Goal: Task Accomplishment & Management: Manage account settings

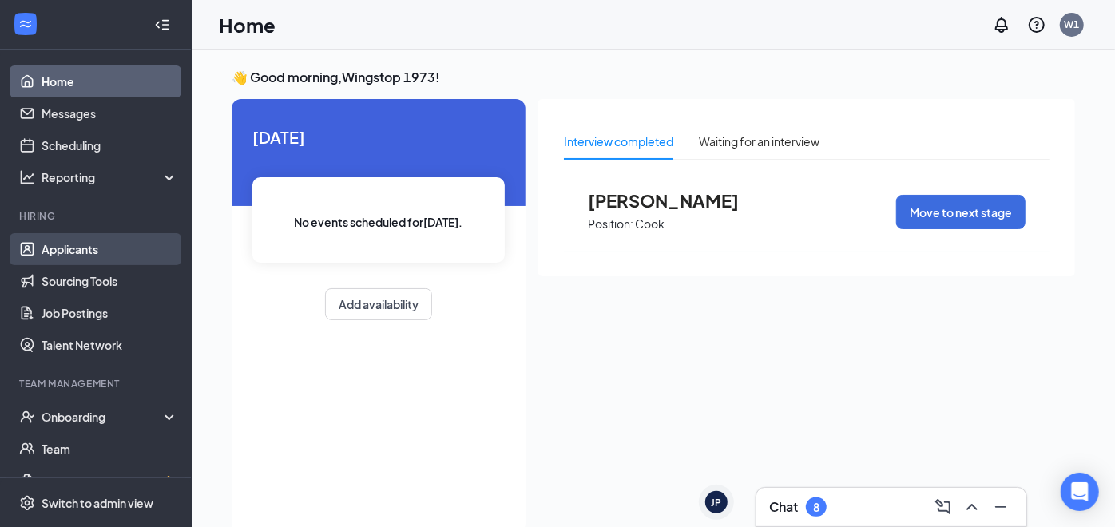
click at [76, 256] on link "Applicants" at bounding box center [110, 249] width 137 height 32
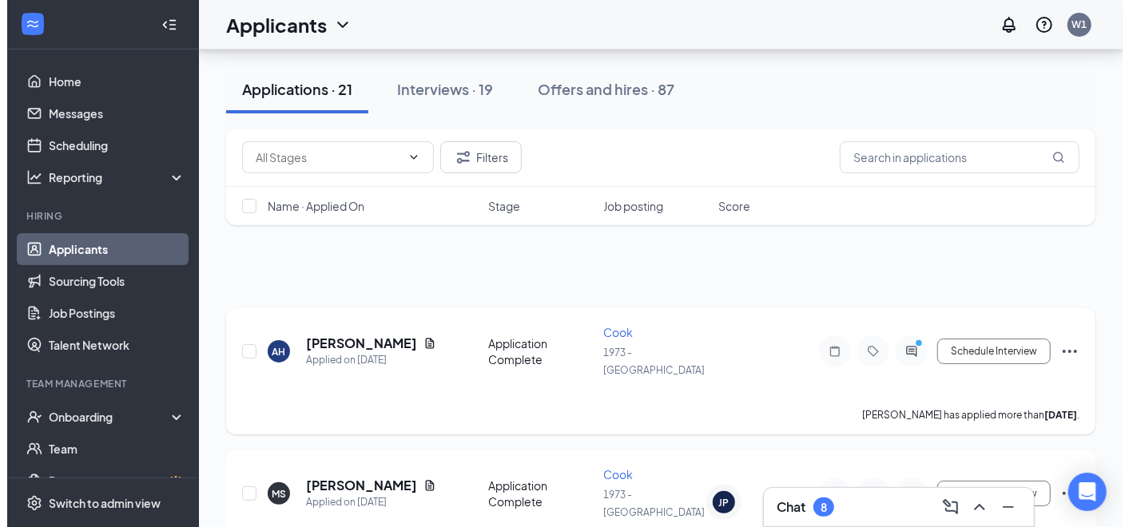
scroll to position [88, 0]
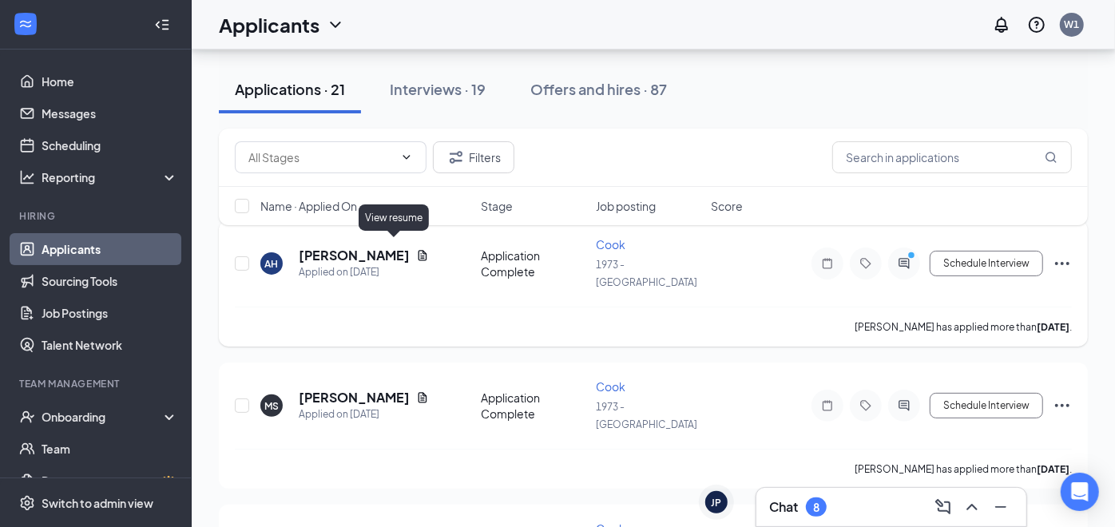
click at [416, 249] on icon "Document" at bounding box center [422, 255] width 13 height 13
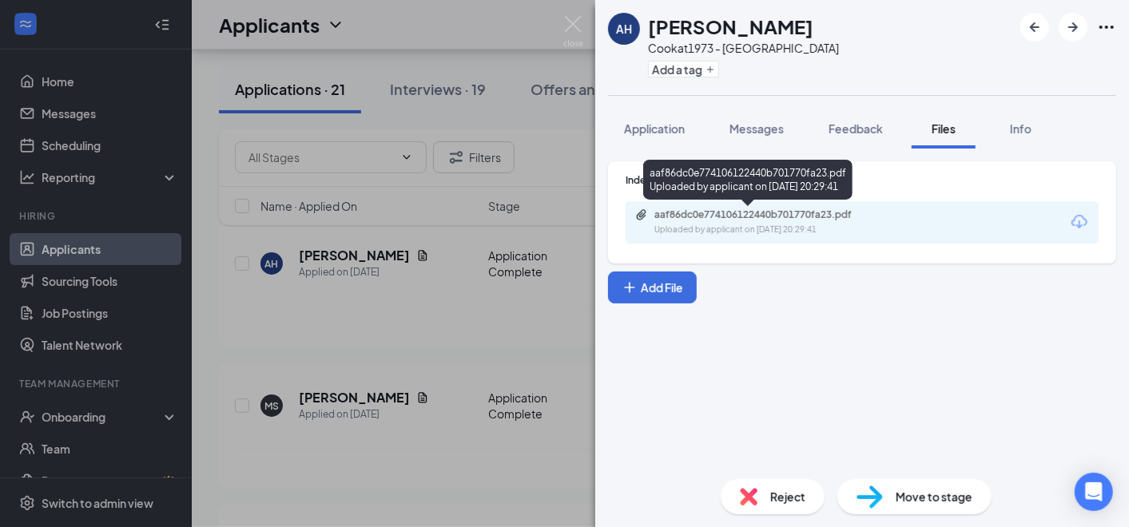
click at [847, 216] on div "aaf86dc0e774106122440b701770fa23.pdf" at bounding box center [766, 215] width 224 height 13
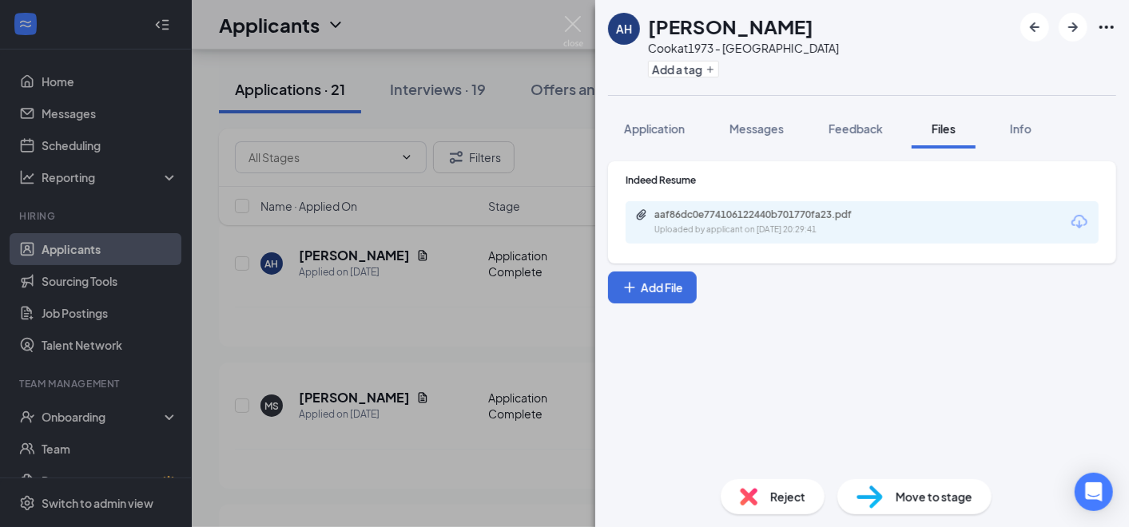
click at [929, 497] on span "Move to stage" at bounding box center [934, 497] width 77 height 18
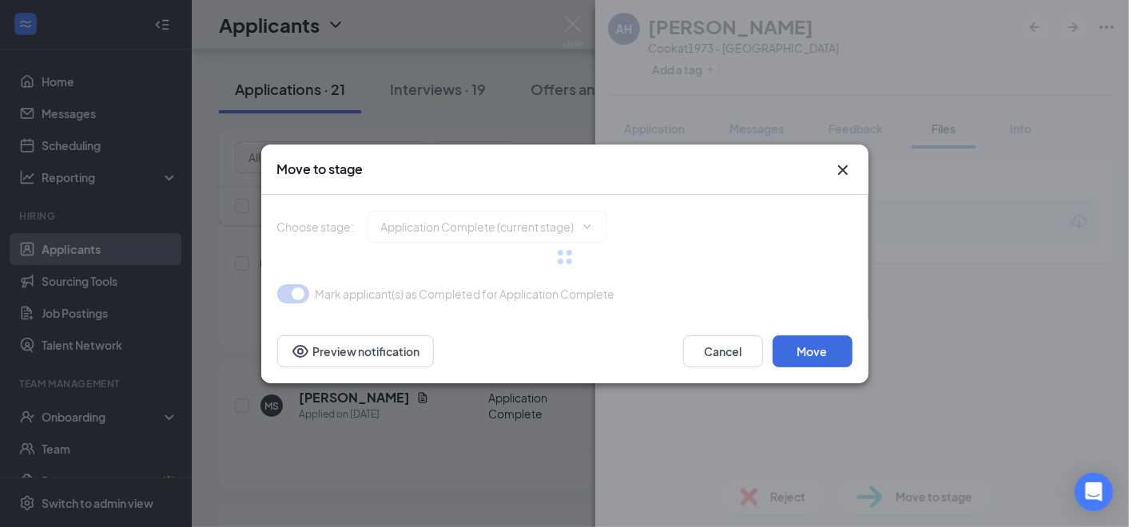
type input "Onsite Interview (next stage)"
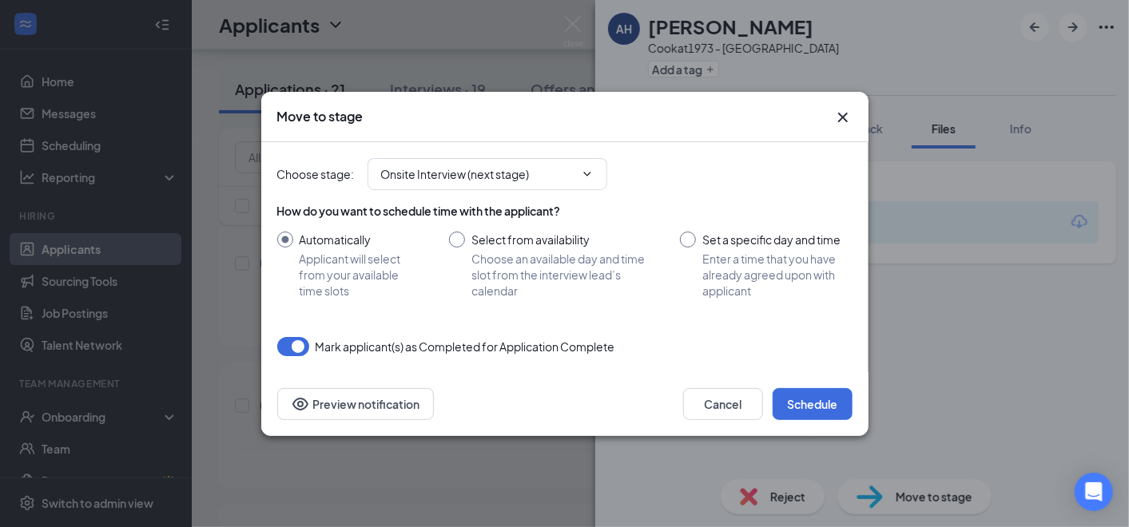
click at [696, 233] on input "Set a specific day and time Enter a time that you have already agreed upon with…" at bounding box center [766, 265] width 172 height 67
radio input "true"
radio input "false"
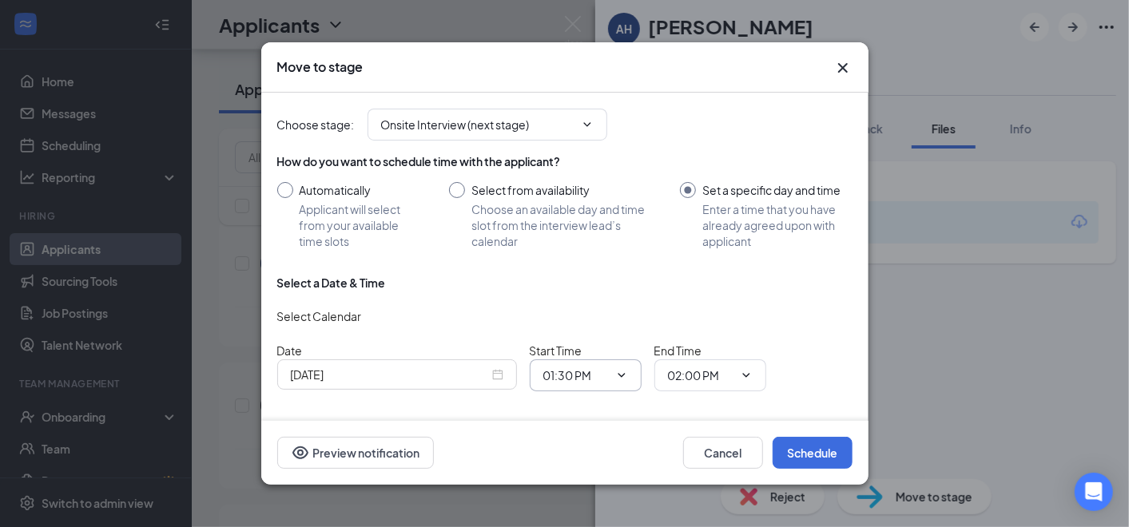
click at [618, 380] on icon "ChevronDown" at bounding box center [621, 375] width 13 height 13
click at [627, 376] on span "01:30 PM" at bounding box center [586, 376] width 112 height 32
click at [567, 370] on input "01:30 PM" at bounding box center [576, 376] width 66 height 18
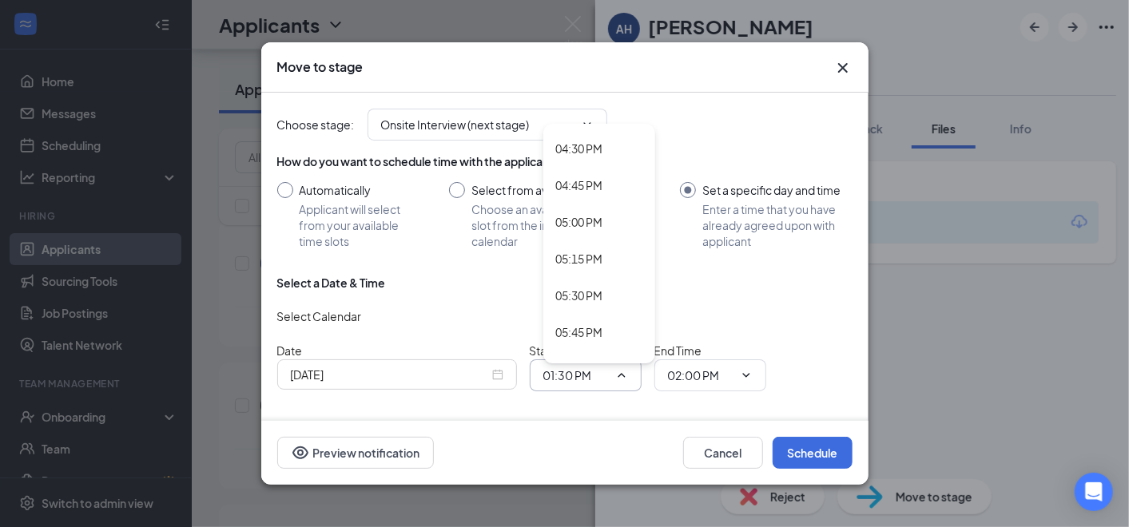
scroll to position [2462, 0]
click at [594, 176] on div "05:00 PM" at bounding box center [579, 180] width 47 height 18
type input "05:00 PM"
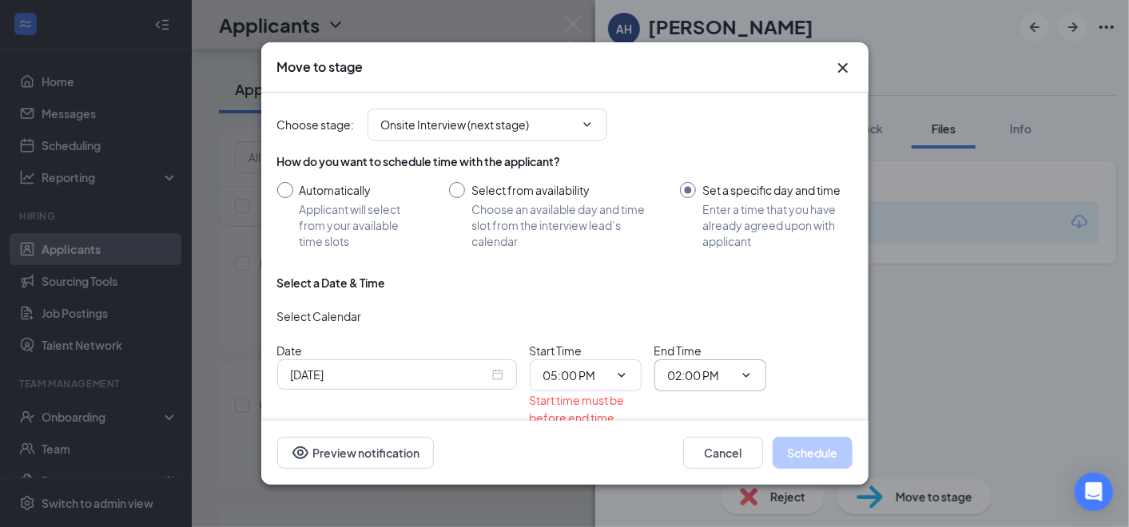
click at [711, 374] on input "02:00 PM" at bounding box center [701, 376] width 66 height 18
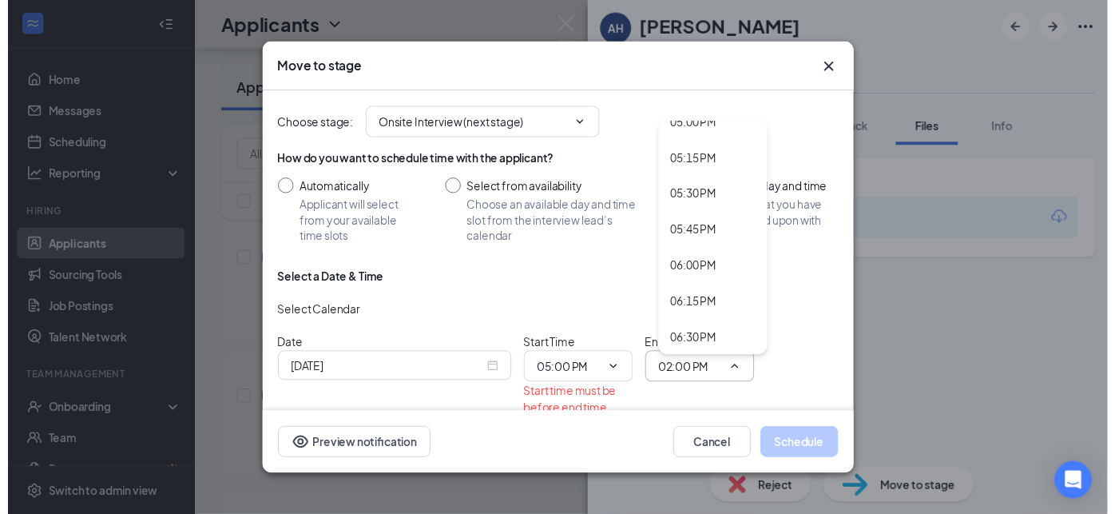
scroll to position [2511, 0]
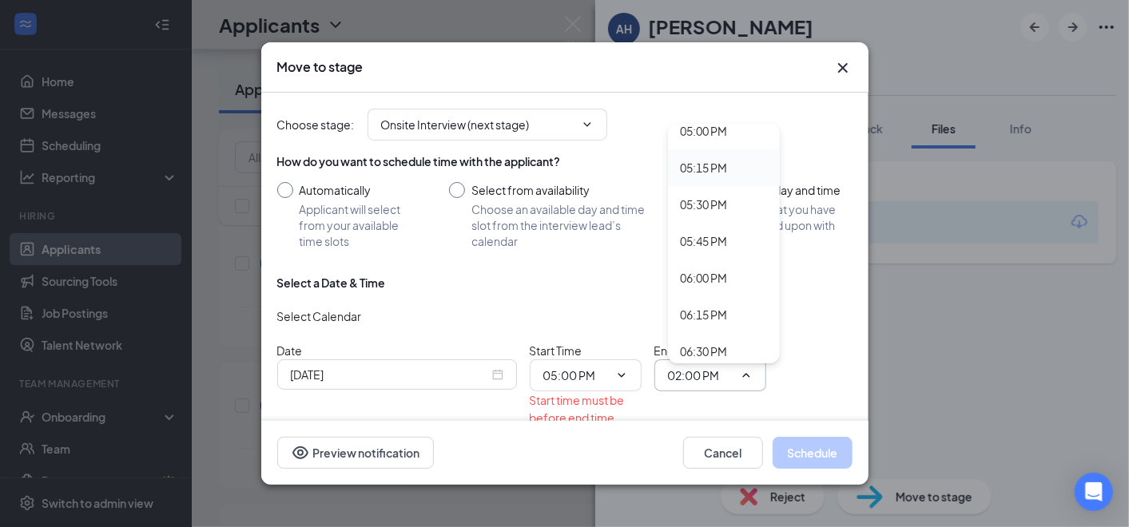
click at [708, 174] on div "05:15 PM" at bounding box center [704, 168] width 47 height 18
type input "05:15 PM"
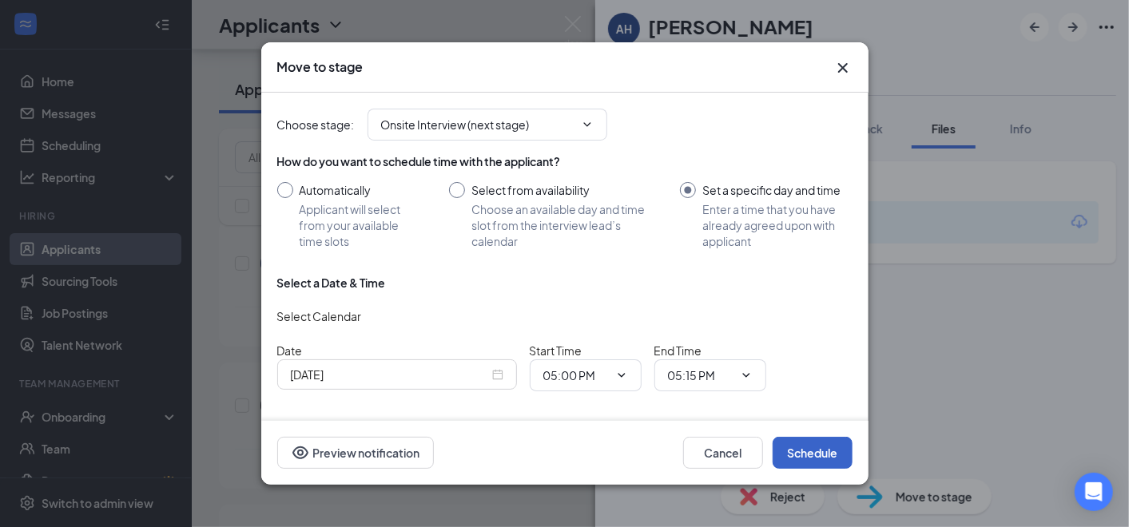
click at [804, 456] on button "Schedule" at bounding box center [813, 453] width 80 height 32
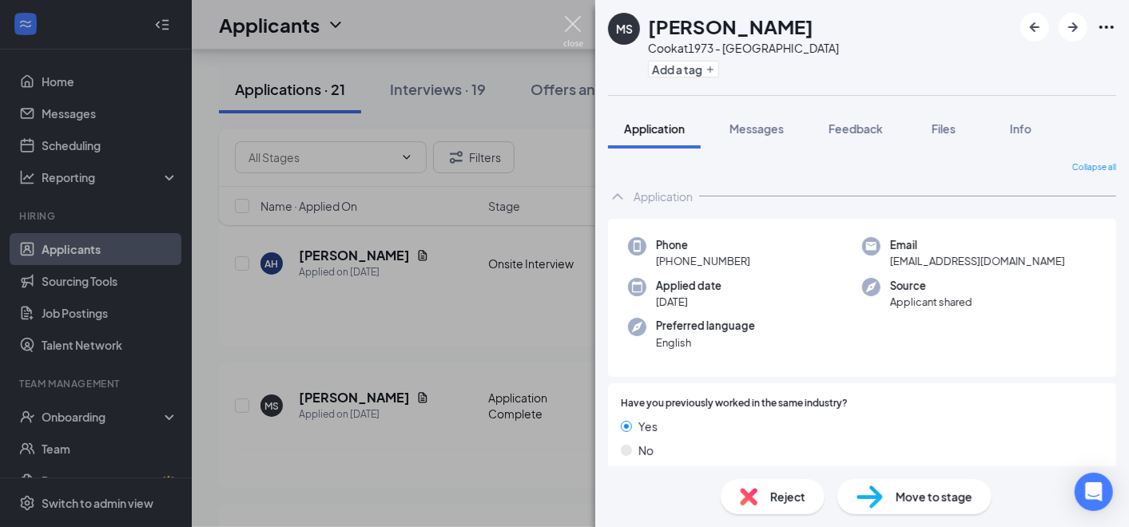
click at [567, 30] on img at bounding box center [573, 31] width 20 height 31
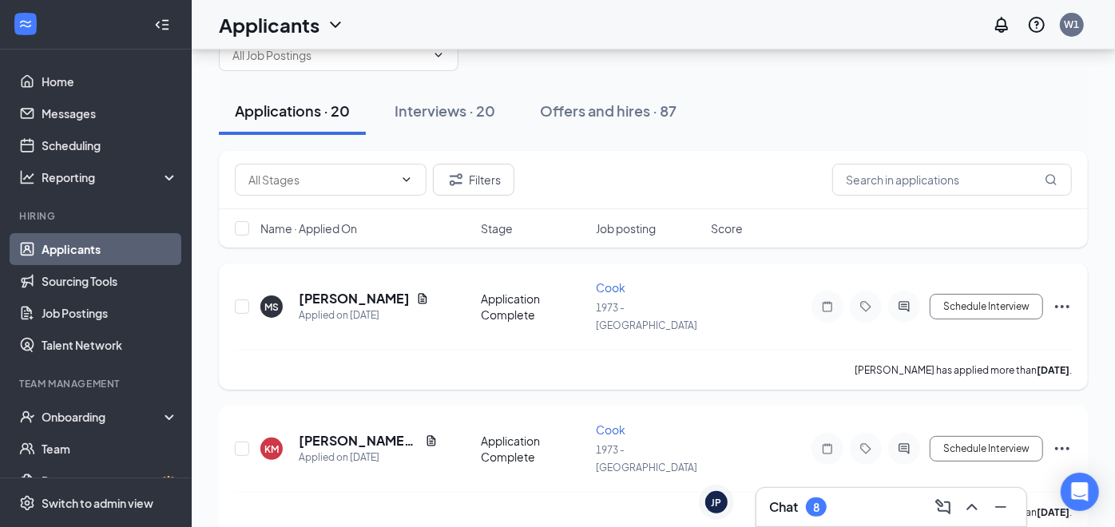
scroll to position [45, 0]
click at [108, 404] on div "Onboarding" at bounding box center [96, 417] width 192 height 32
click at [105, 443] on link "Overview" at bounding box center [108, 452] width 140 height 32
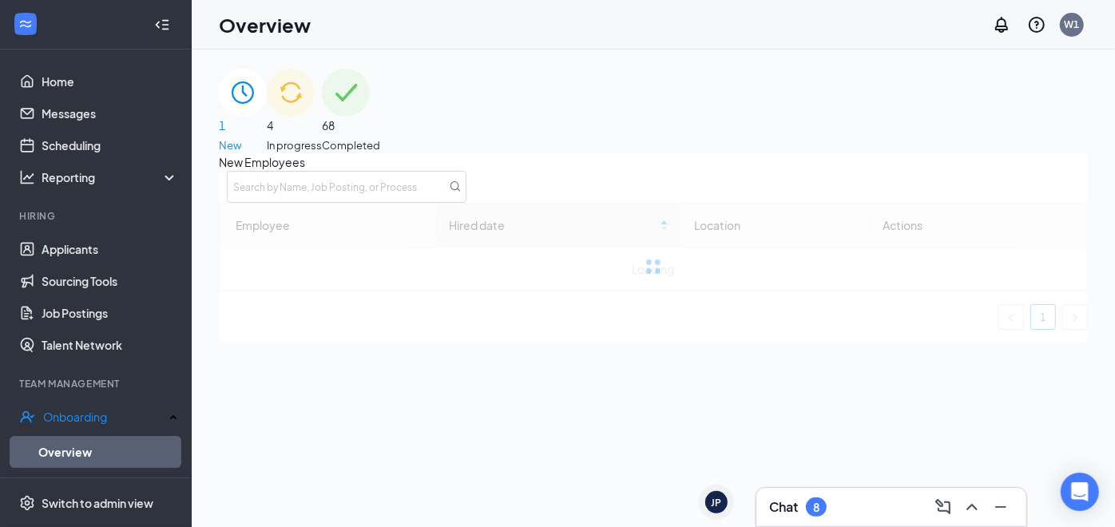
click at [322, 135] on div "4 In progress" at bounding box center [294, 111] width 55 height 85
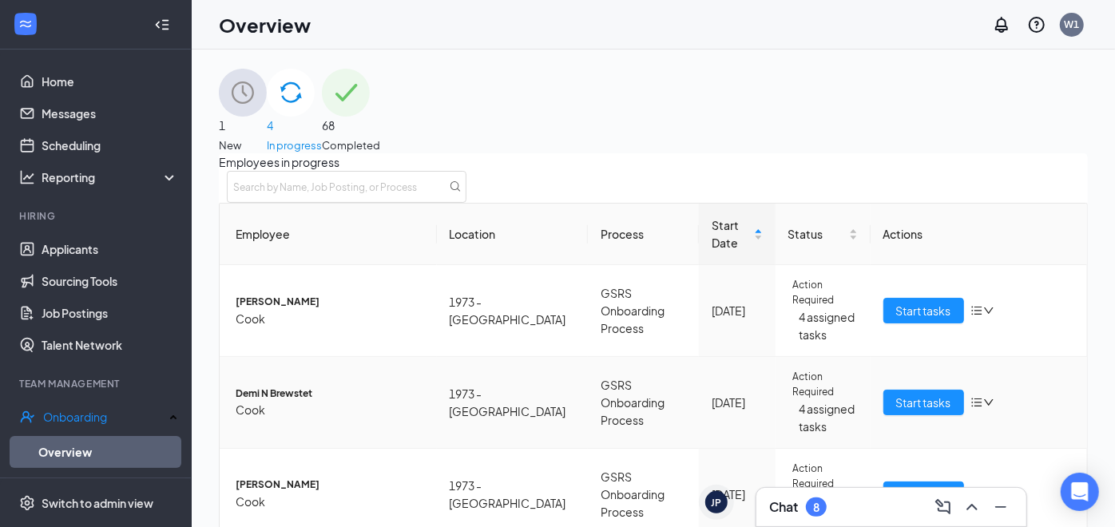
scroll to position [174, 0]
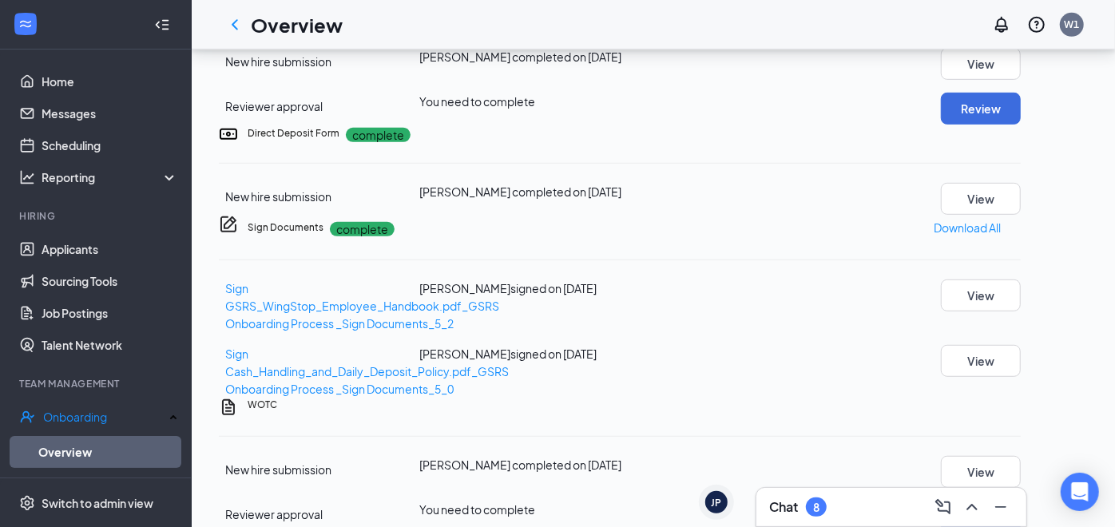
scroll to position [489, 0]
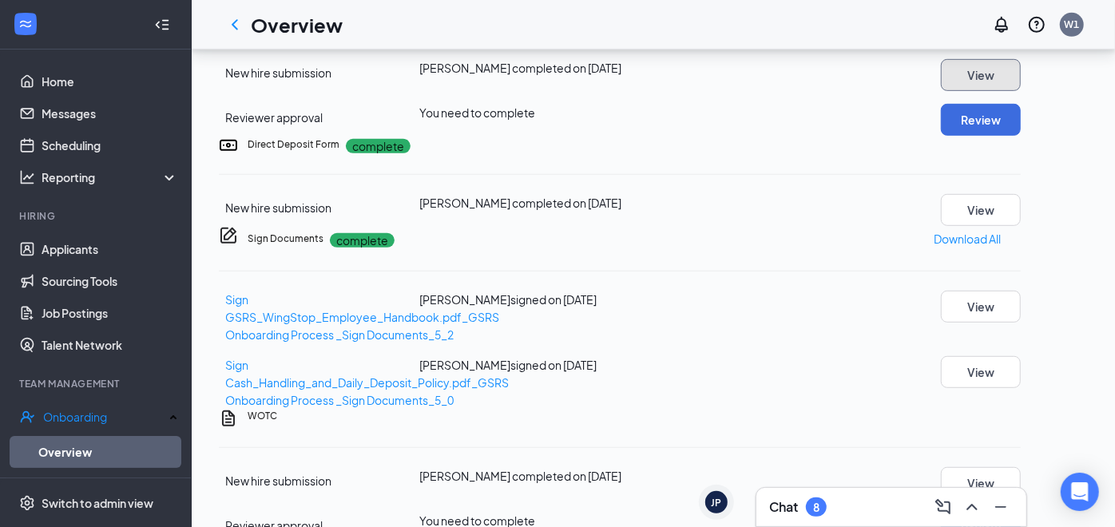
click at [1000, 91] on button "View" at bounding box center [981, 75] width 80 height 32
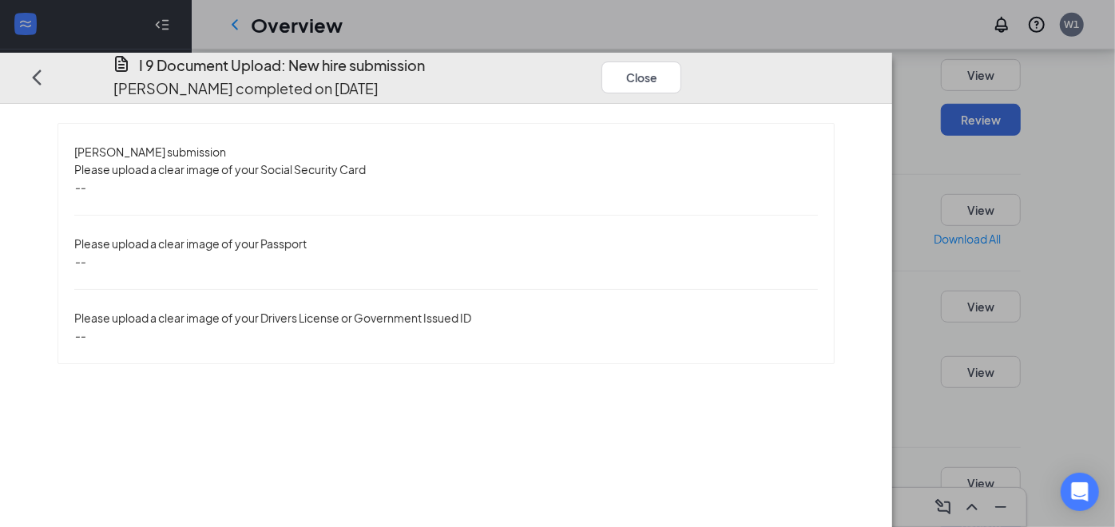
click at [143, 164] on div "Please upload a clear image of your Social Security Card" at bounding box center [220, 170] width 292 height 18
click at [682, 62] on button "Close" at bounding box center [642, 78] width 80 height 32
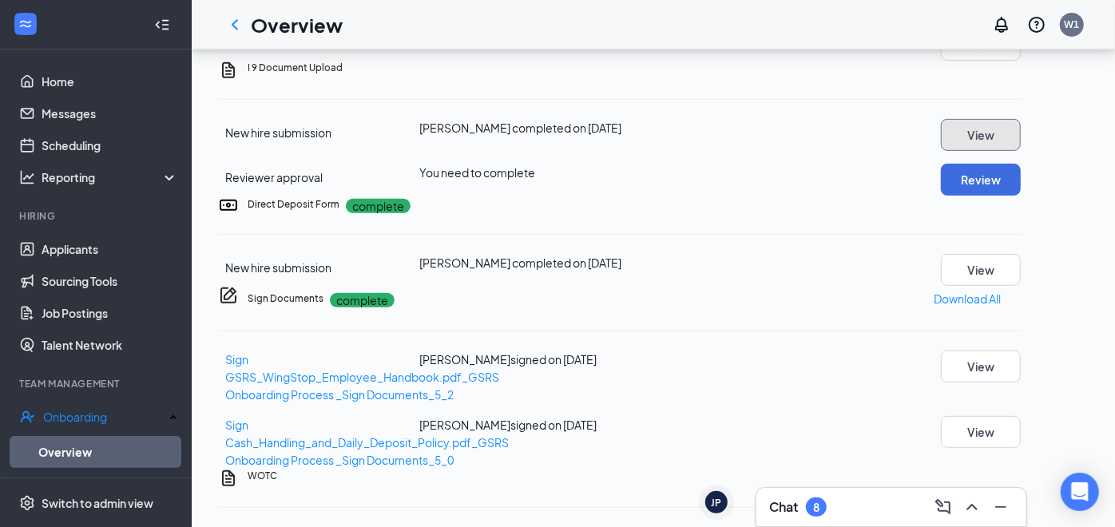
scroll to position [433, 0]
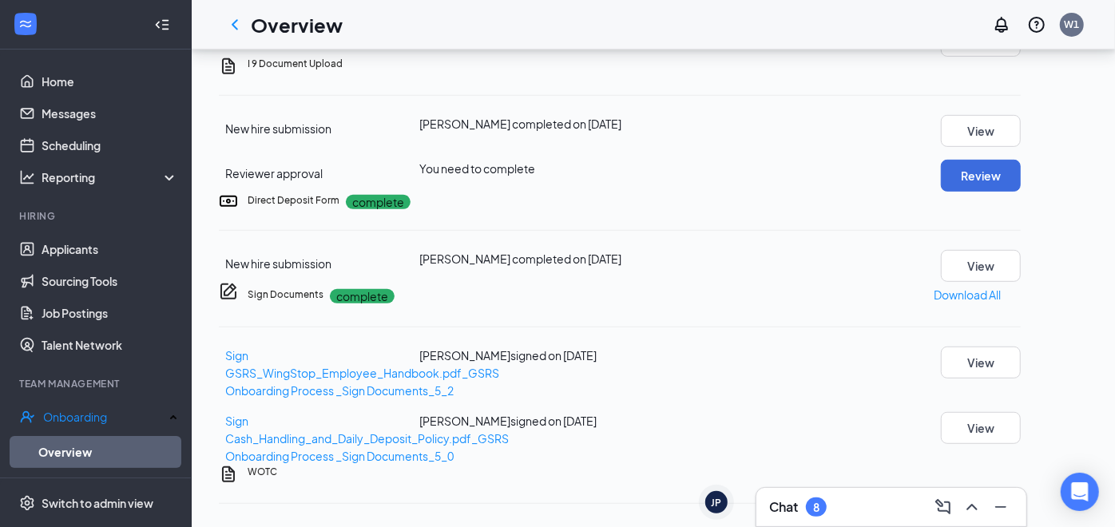
click at [1021, 64] on icon "Ellipses" at bounding box center [1021, 64] width 0 height 0
click at [960, 71] on div "I 9 Document Upload" at bounding box center [634, 64] width 773 height 14
click at [1018, 147] on button "View" at bounding box center [981, 131] width 80 height 32
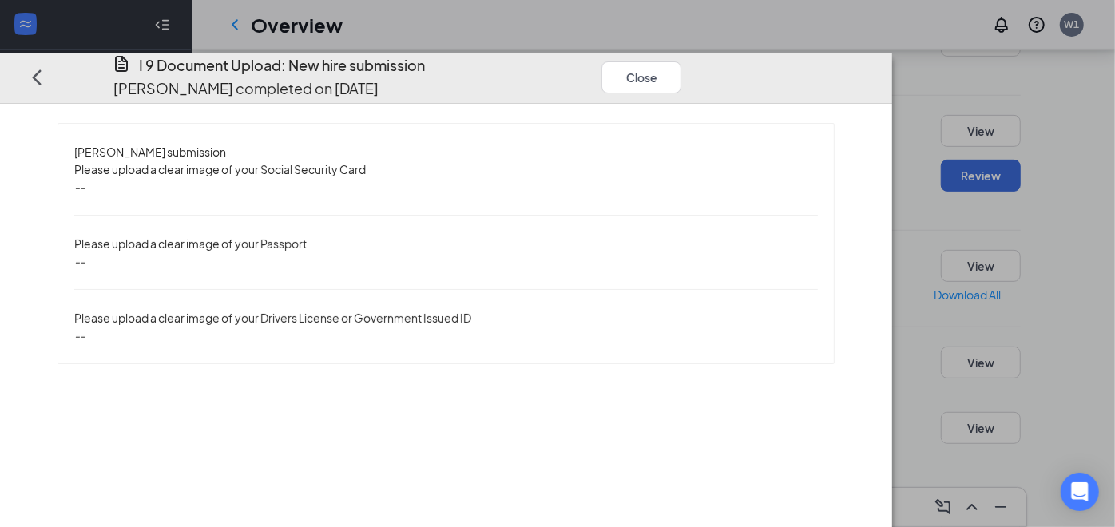
click at [698, 64] on div "Close" at bounding box center [650, 77] width 96 height 46
click at [698, 60] on div "Close" at bounding box center [650, 77] width 96 height 46
click at [698, 78] on icon "Ellipses" at bounding box center [698, 78] width 0 height 0
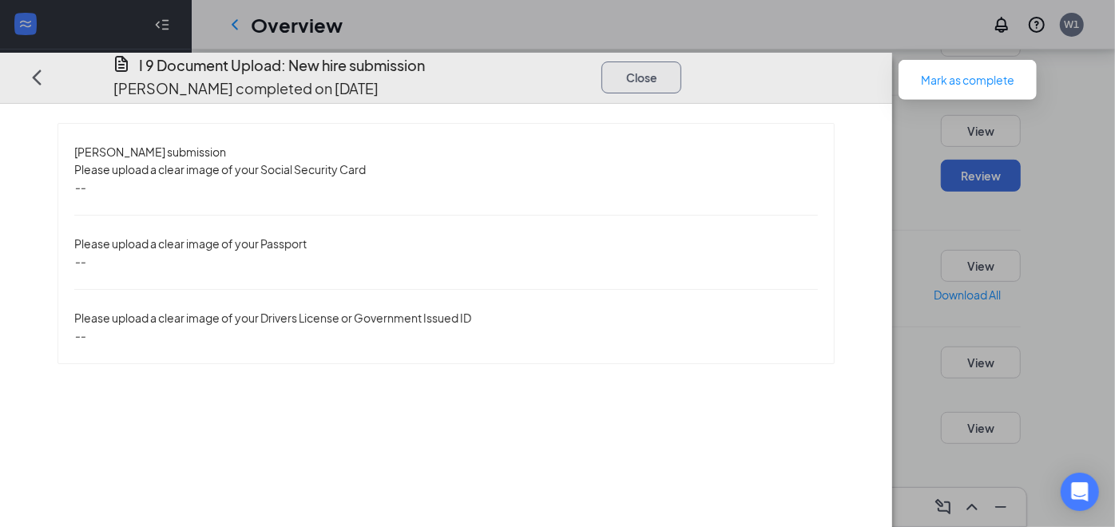
click at [682, 62] on button "Close" at bounding box center [642, 78] width 80 height 32
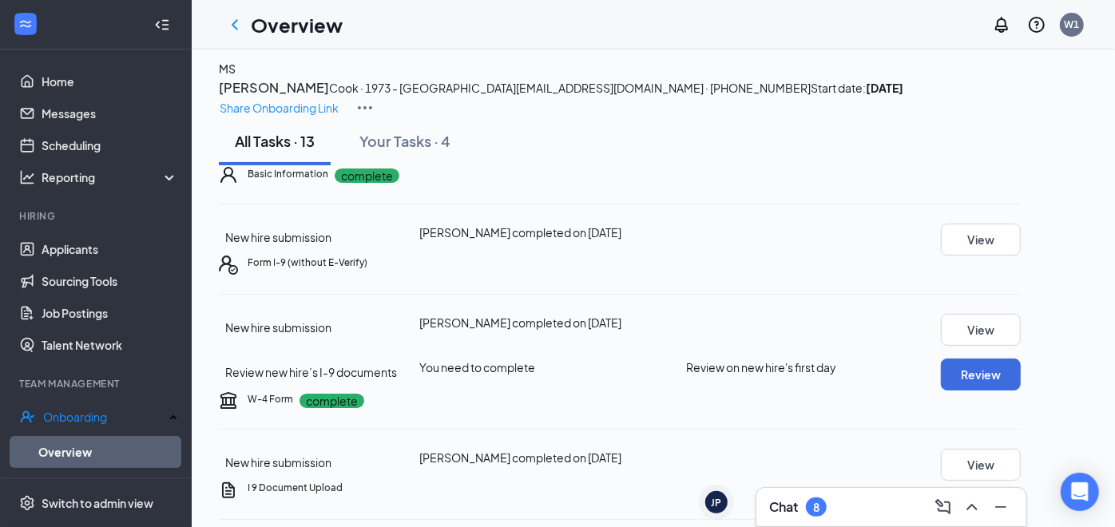
scroll to position [9, 0]
click at [375, 98] on img at bounding box center [365, 107] width 19 height 19
click at [339, 99] on p "Share Onboarding Link" at bounding box center [279, 108] width 119 height 18
type textarea "Hi Martin, This is a gentle reminder to complete your onboarding before your fi…"
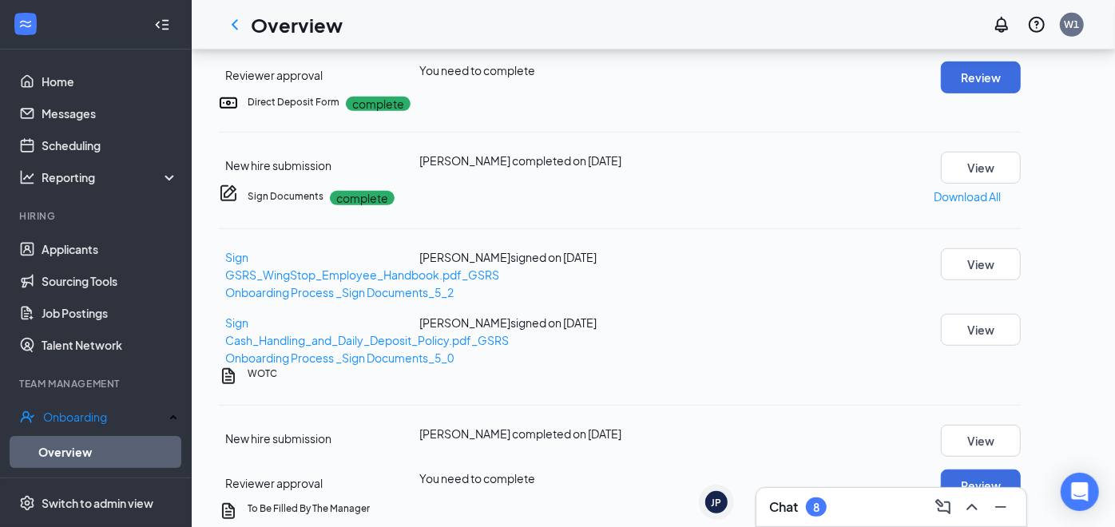
scroll to position [532, 0]
click at [1021, 93] on button "Review" at bounding box center [981, 77] width 80 height 32
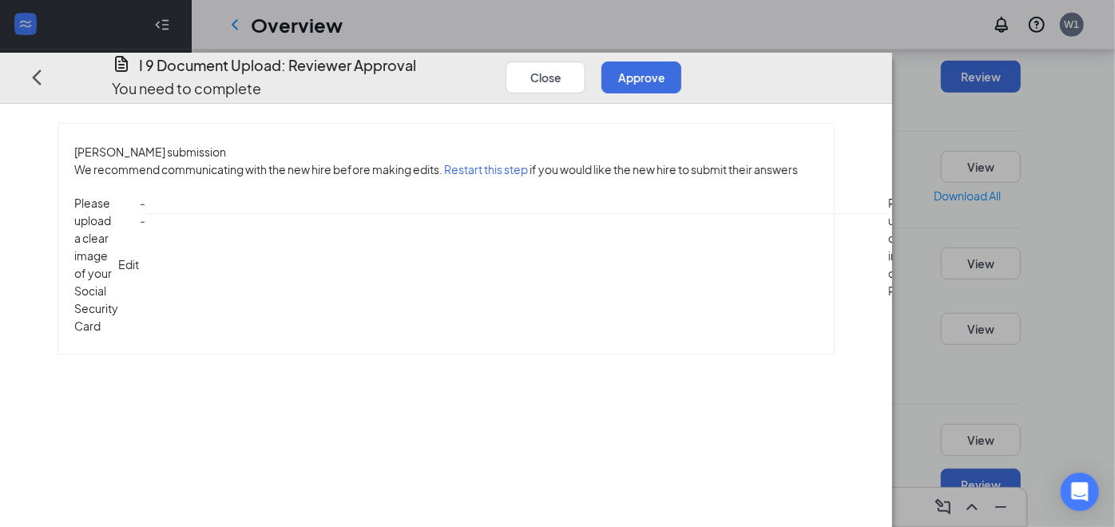
click at [139, 257] on span "Edit" at bounding box center [128, 264] width 21 height 14
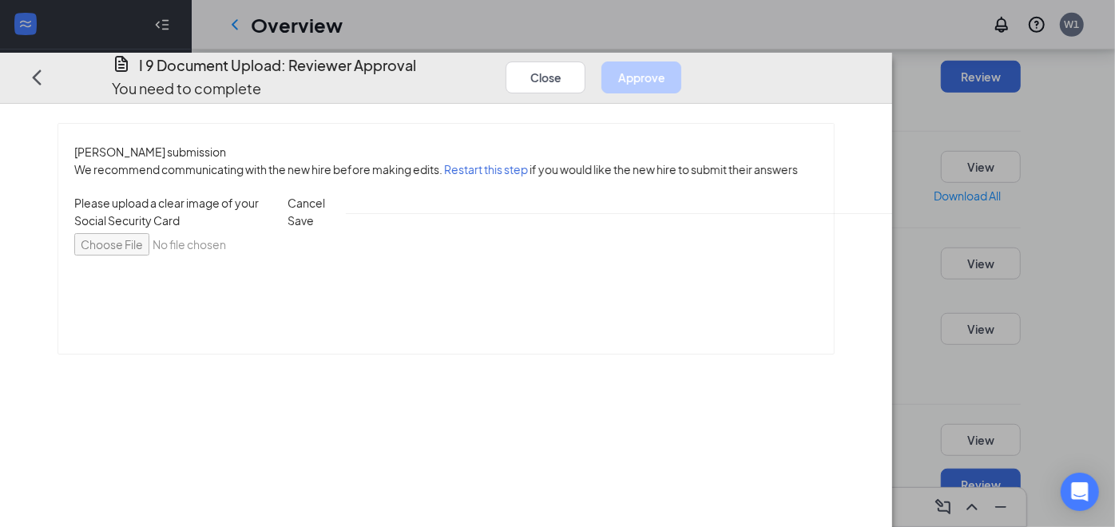
click at [325, 196] on span "Cancel" at bounding box center [307, 203] width 38 height 14
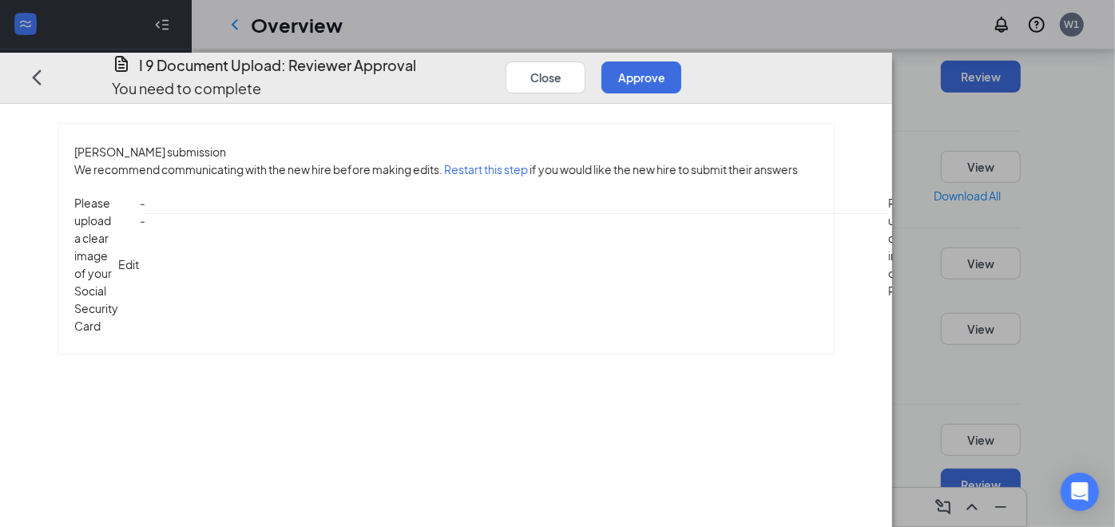
click at [698, 54] on div "Close Approve" at bounding box center [602, 77] width 192 height 46
click at [714, 85] on icon "Ellipses" at bounding box center [707, 86] width 14 height 3
click at [730, 60] on div "I 9 Document Upload: Reviewer Approval You need to complete Close Approve" at bounding box center [405, 77] width 650 height 46
click at [492, 161] on button "Restart this step" at bounding box center [486, 170] width 84 height 18
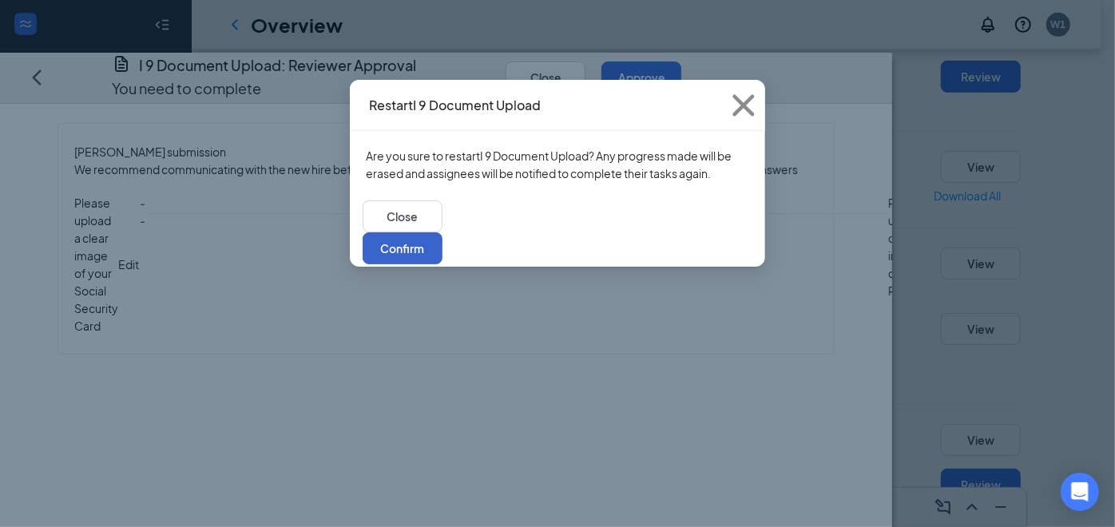
click at [443, 233] on button "Confirm" at bounding box center [403, 249] width 80 height 32
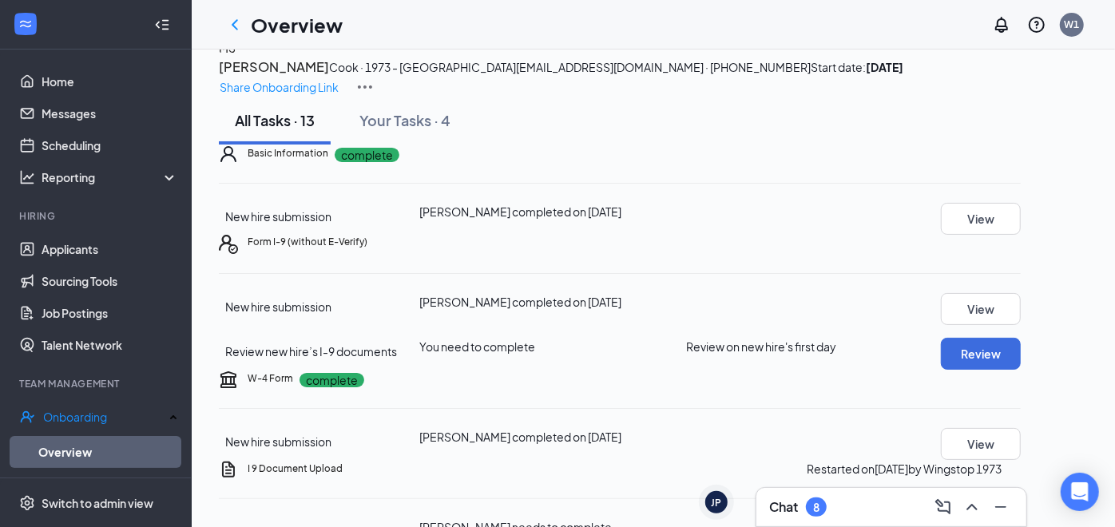
scroll to position [0, 0]
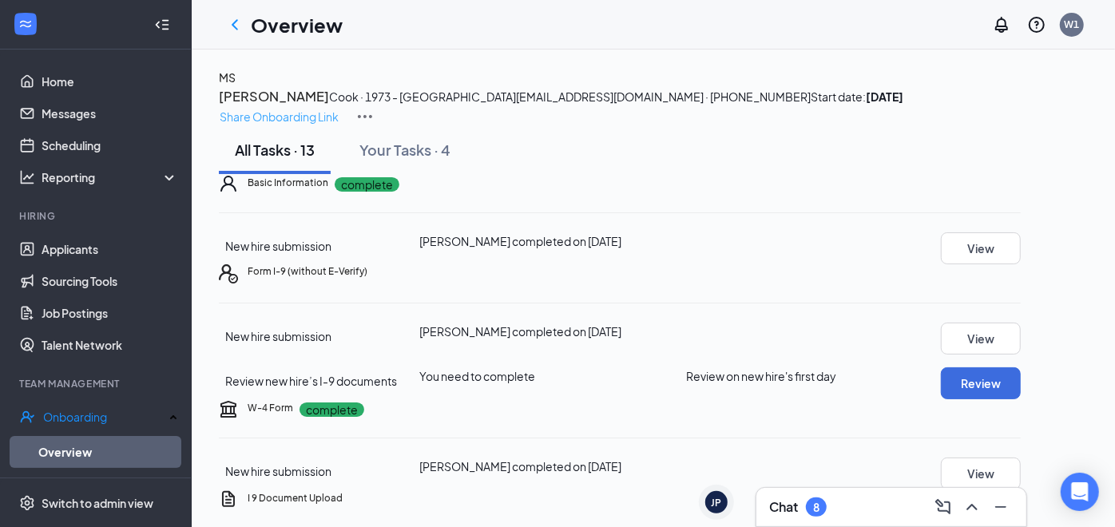
click at [339, 108] on p "Share Onboarding Link" at bounding box center [279, 117] width 119 height 18
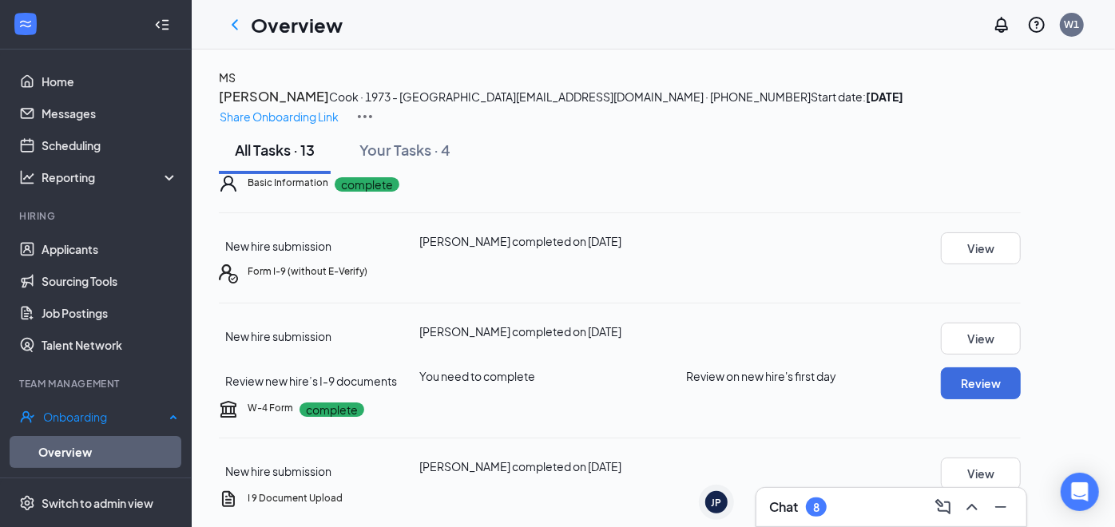
click at [105, 447] on link "Overview" at bounding box center [108, 452] width 140 height 32
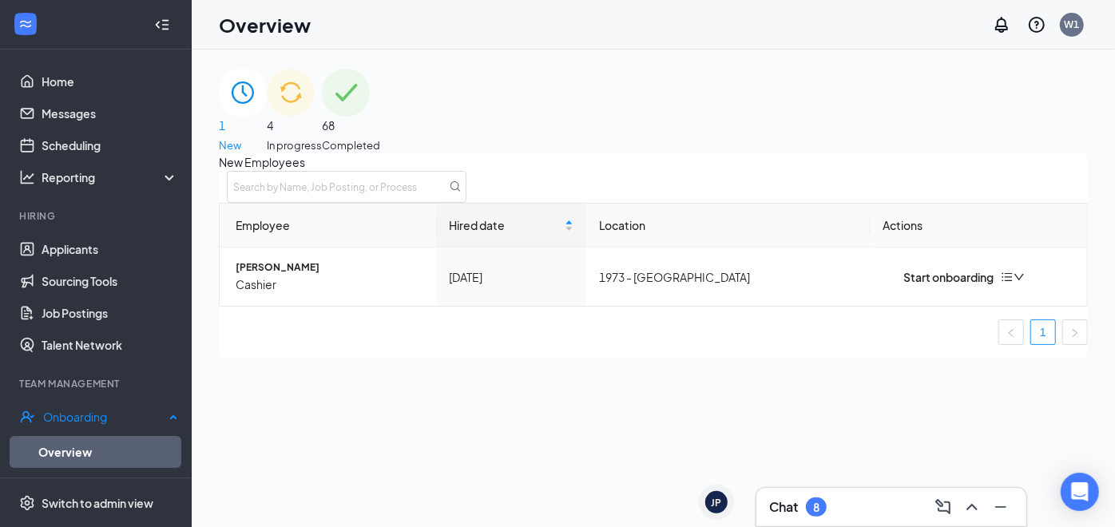
click at [86, 454] on link "Overview" at bounding box center [108, 452] width 140 height 32
click at [315, 117] on img at bounding box center [291, 93] width 48 height 48
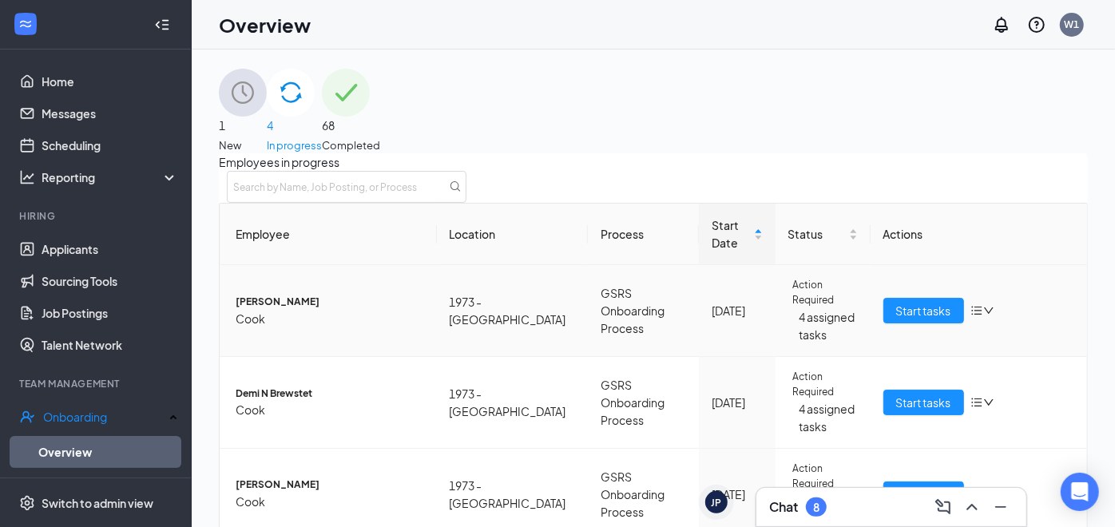
scroll to position [74, 0]
click at [918, 394] on span "Start tasks" at bounding box center [924, 403] width 55 height 18
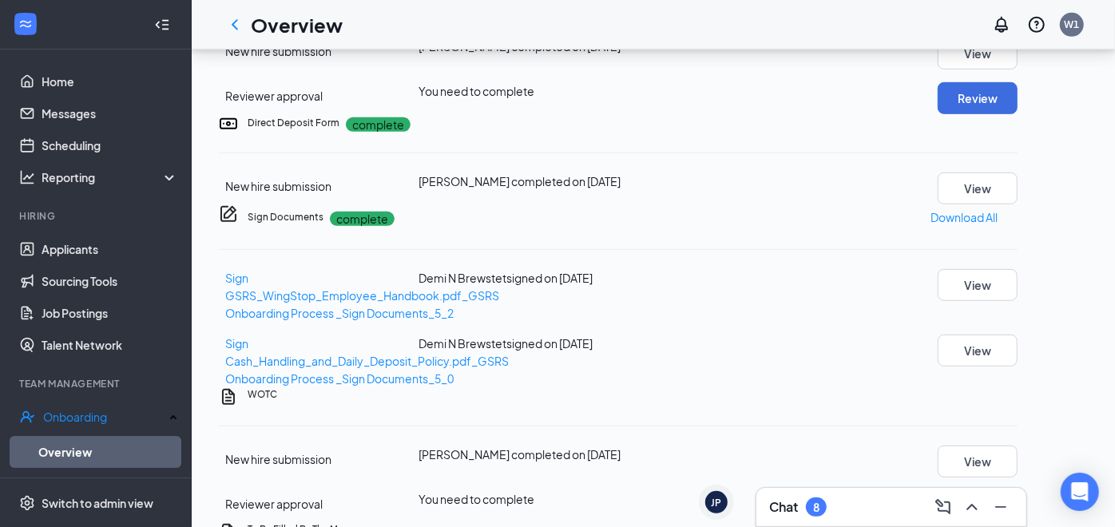
scroll to position [547, 0]
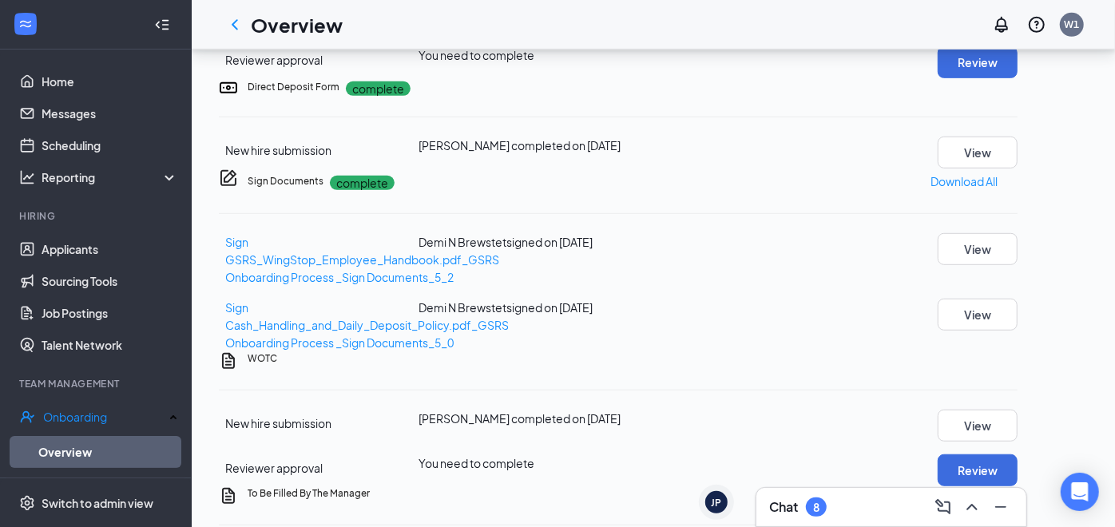
click at [899, 78] on div "I 9 Document Upload New hire submission Demi N Brewstet completed on Sep 11, 20…" at bounding box center [618, 10] width 799 height 135
click at [1013, 34] on button "View" at bounding box center [978, 18] width 80 height 32
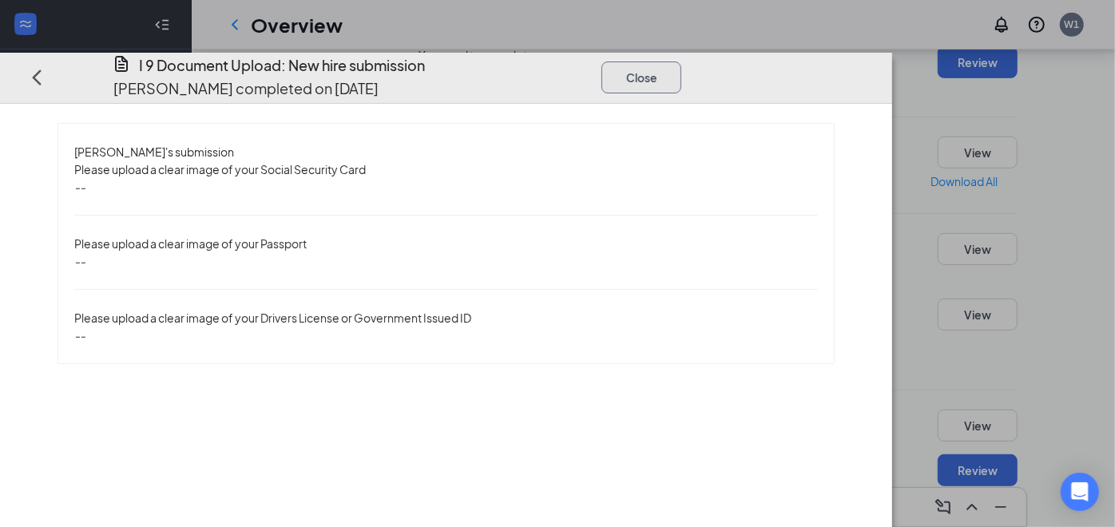
click at [682, 62] on button "Close" at bounding box center [642, 78] width 80 height 32
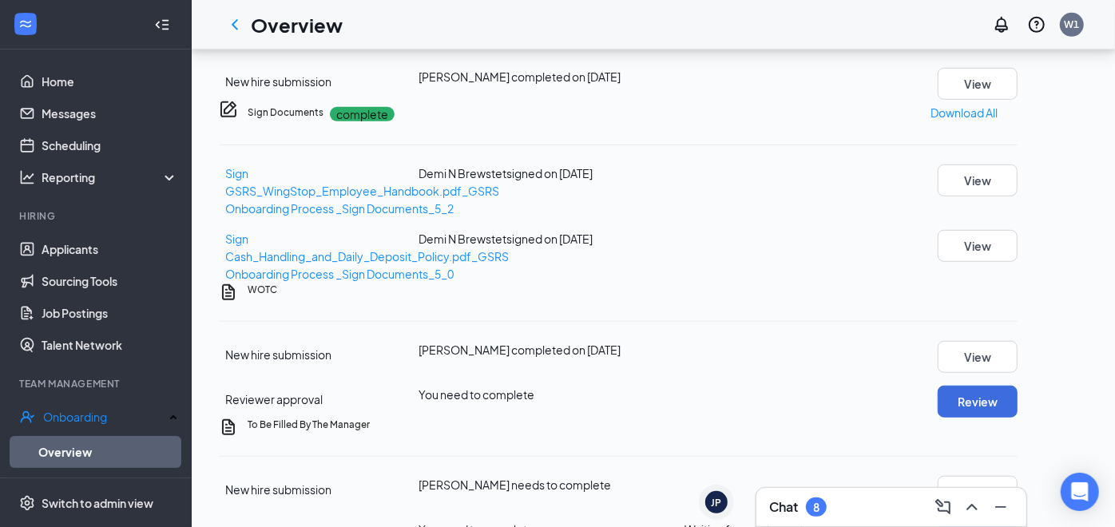
scroll to position [617, 0]
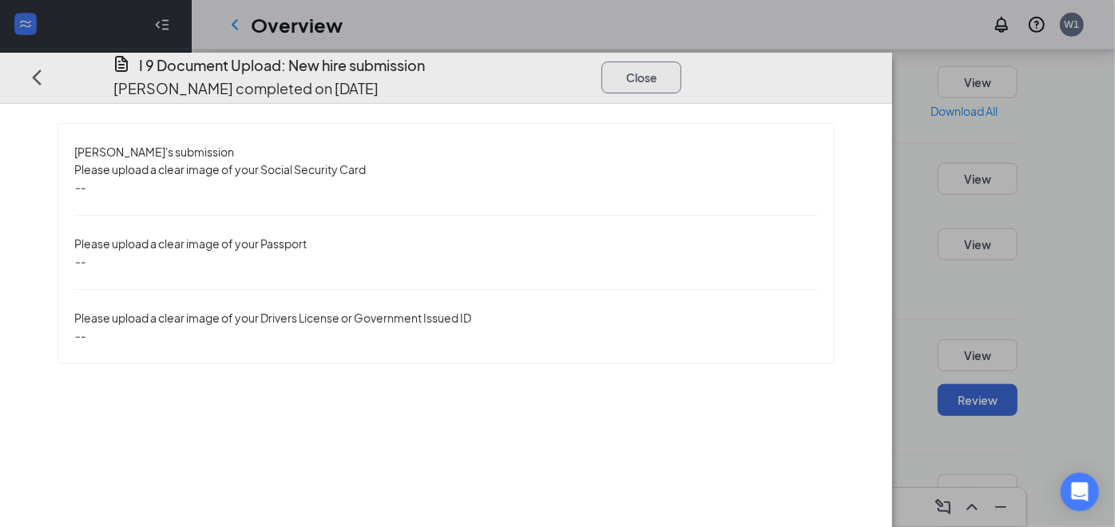
click at [682, 62] on button "Close" at bounding box center [642, 78] width 80 height 32
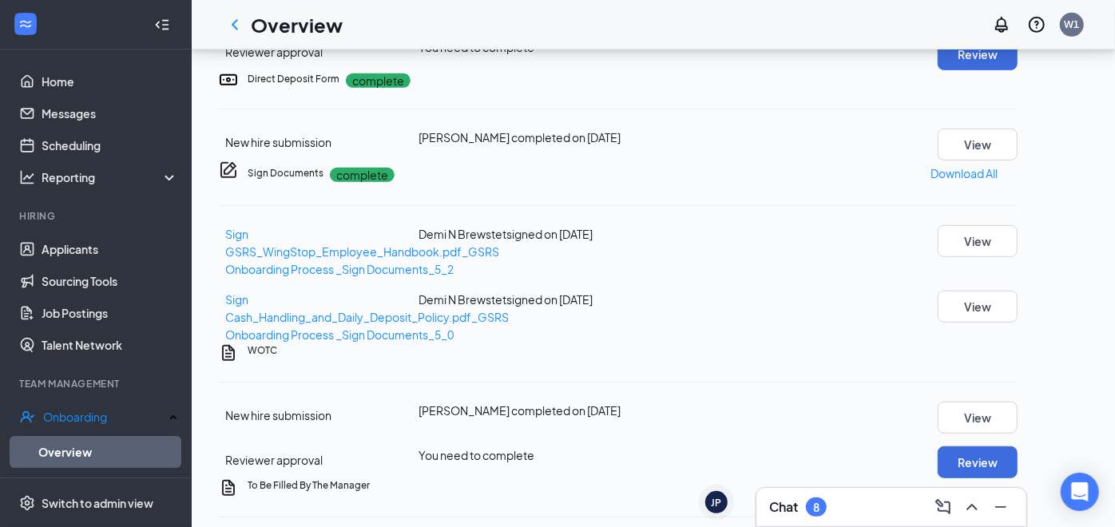
scroll to position [555, 0]
click at [1014, 26] on button "View" at bounding box center [978, 10] width 80 height 32
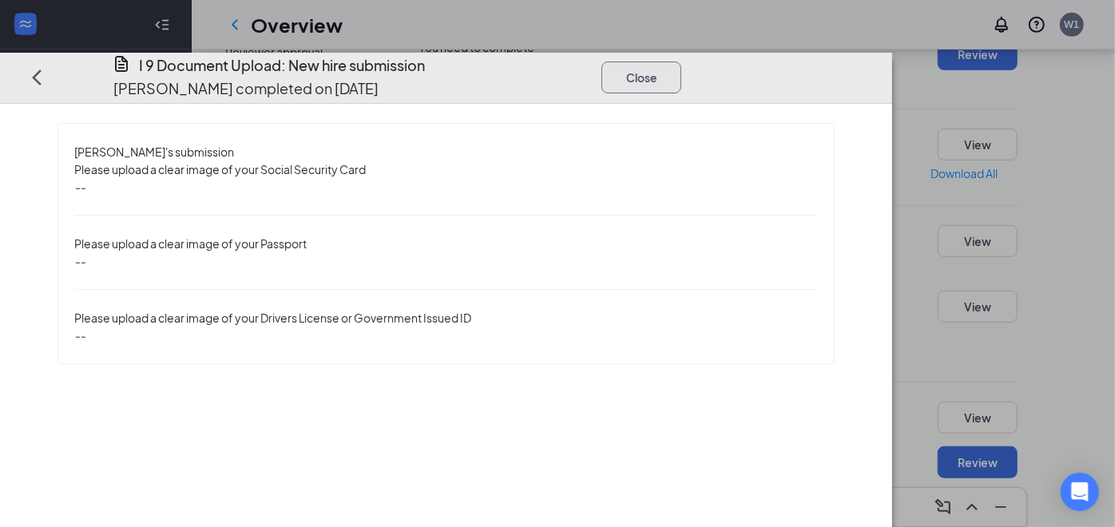
click at [682, 62] on button "Close" at bounding box center [642, 78] width 80 height 32
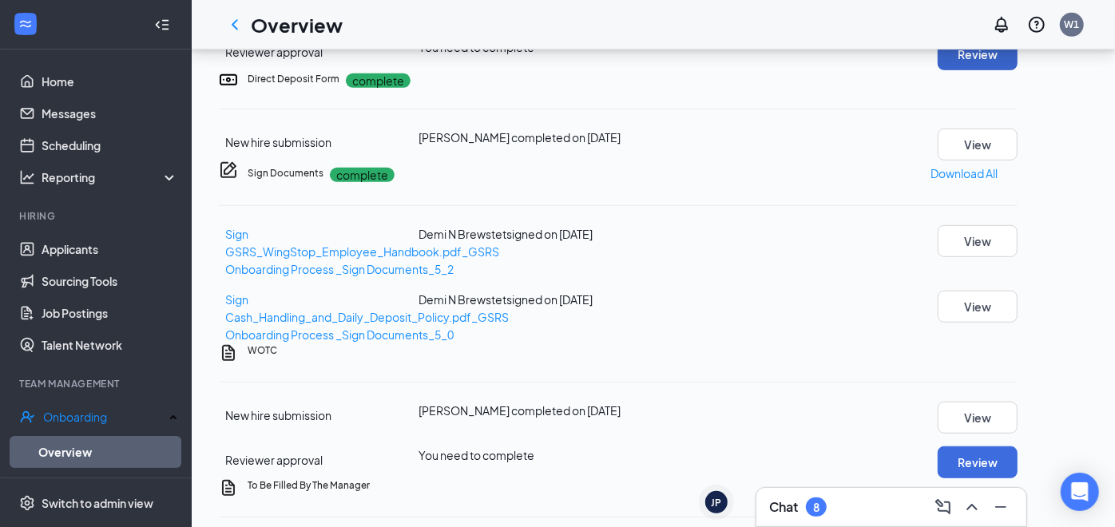
click at [1013, 70] on button "Review" at bounding box center [978, 54] width 80 height 32
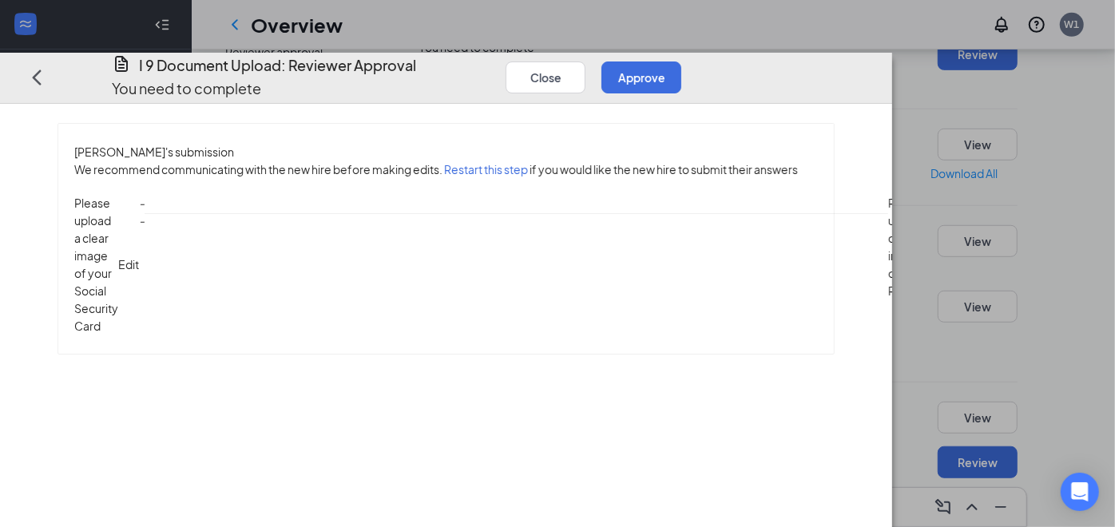
click at [499, 161] on button "Restart this step" at bounding box center [486, 170] width 84 height 18
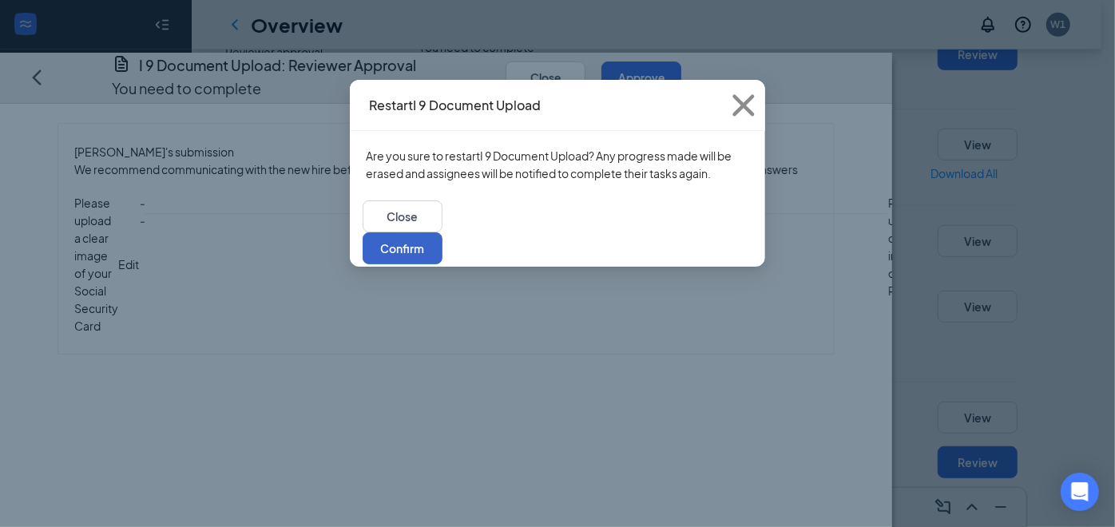
click at [443, 233] on button "Confirm" at bounding box center [403, 249] width 80 height 32
click at [694, 153] on p "Are you sure to restart I 9 Document Upload ? Any progress made will be erased …" at bounding box center [558, 164] width 384 height 35
click at [443, 233] on button "Confirm" at bounding box center [403, 249] width 80 height 32
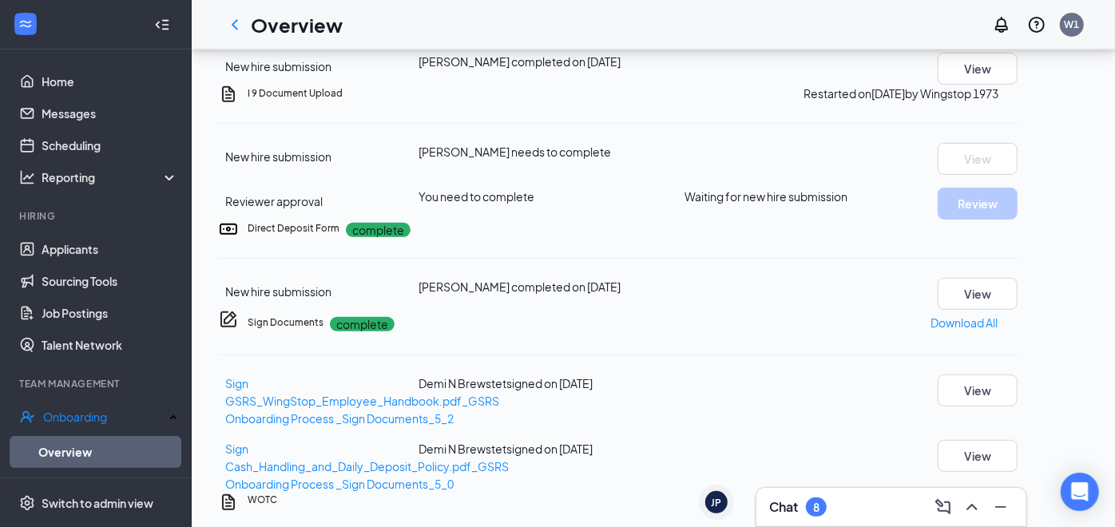
scroll to position [418, 0]
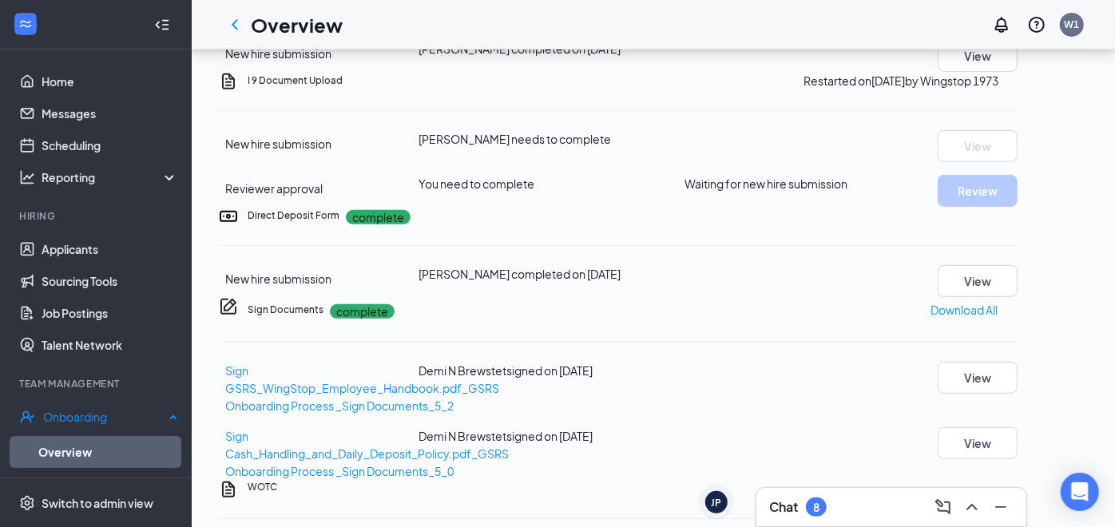
click at [132, 450] on link "Overview" at bounding box center [108, 452] width 140 height 32
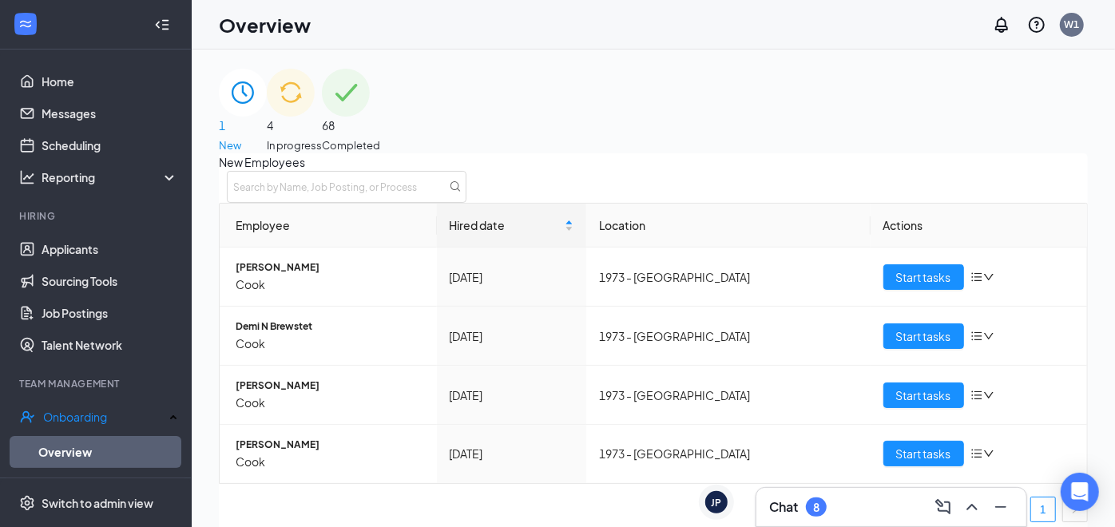
click at [322, 137] on span "In progress" at bounding box center [294, 145] width 55 height 16
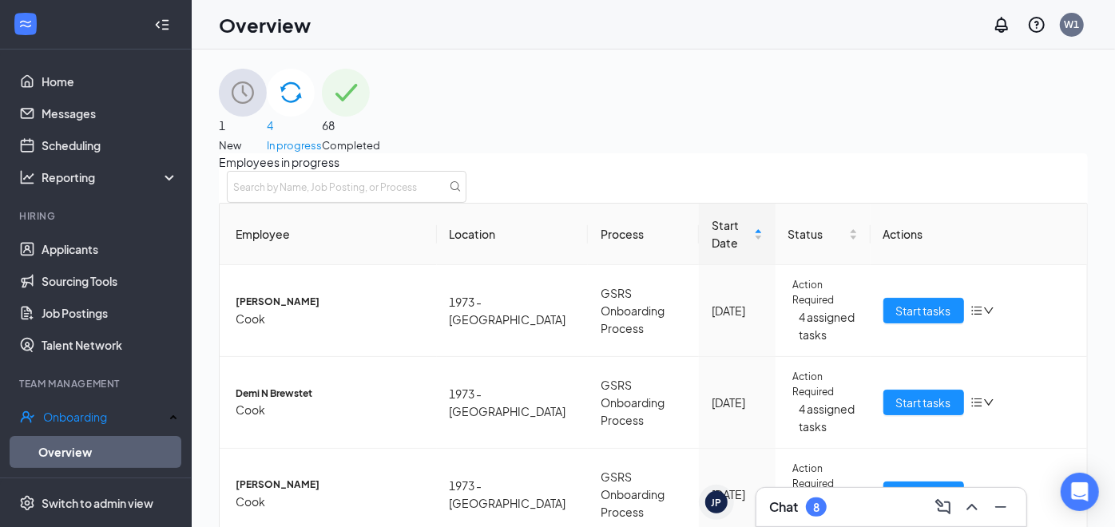
scroll to position [174, 0]
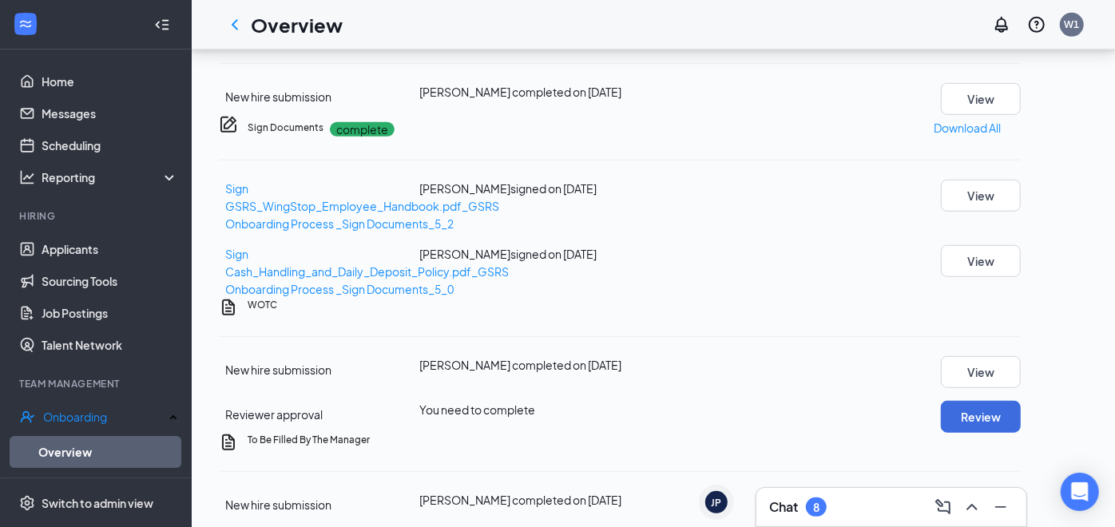
scroll to position [587, 0]
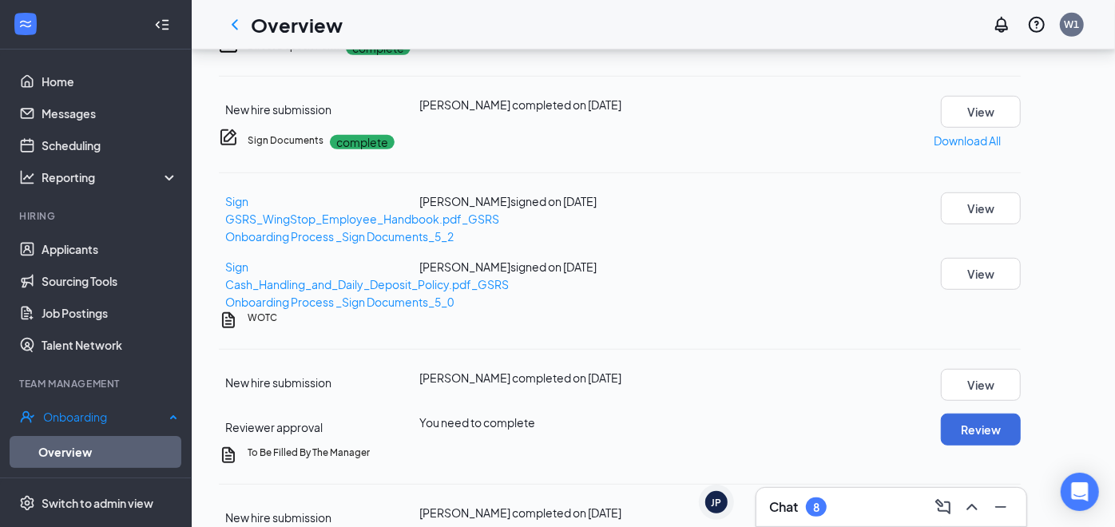
click at [75, 461] on link "Overview" at bounding box center [108, 452] width 140 height 32
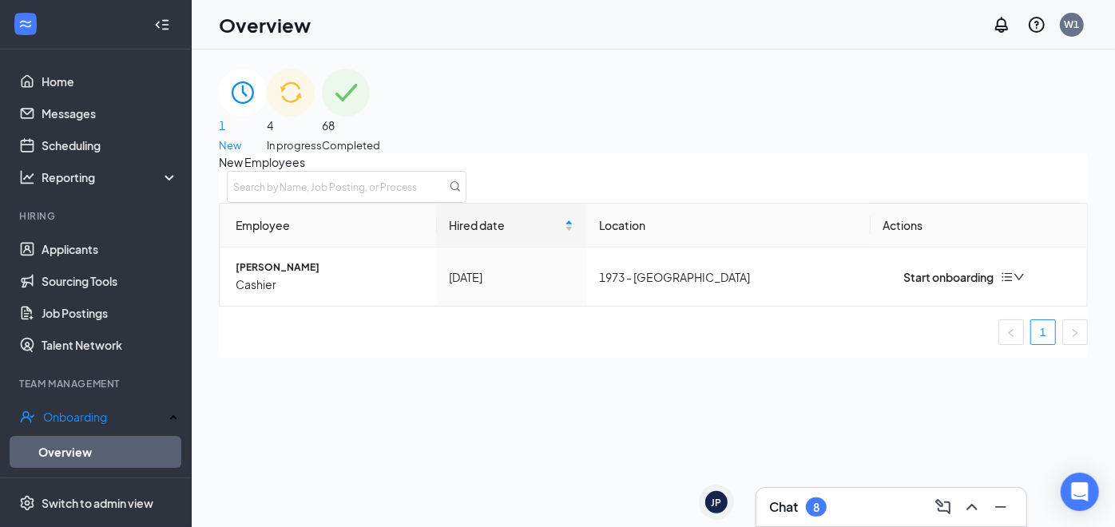
click at [322, 124] on div "4 In progress" at bounding box center [294, 111] width 55 height 85
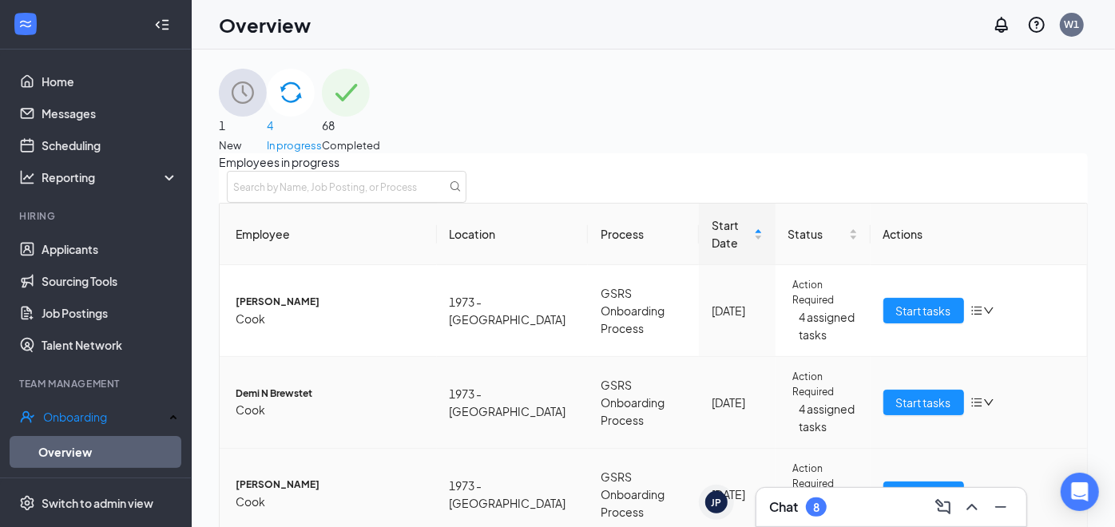
scroll to position [174, 0]
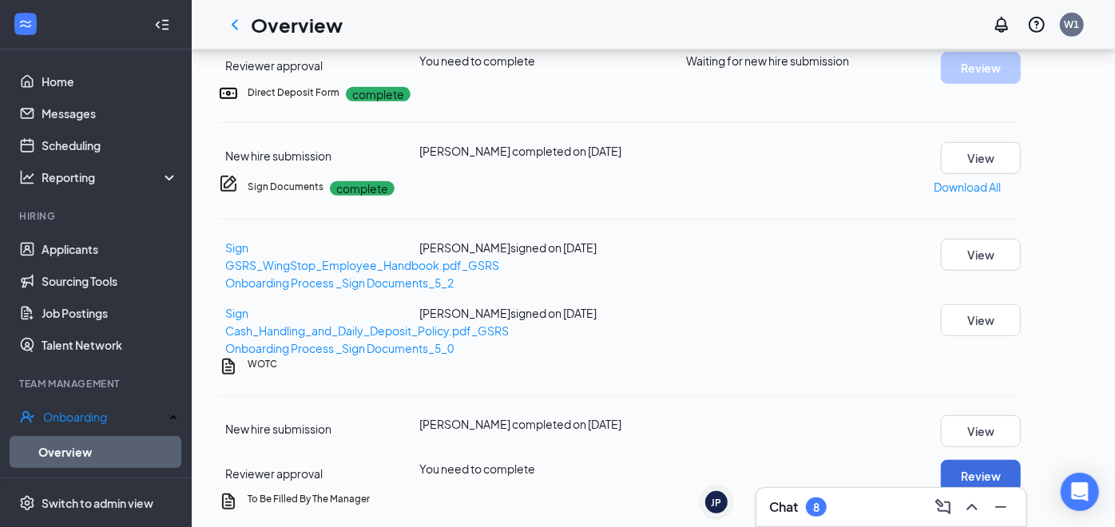
scroll to position [539, 0]
click at [91, 451] on link "Overview" at bounding box center [108, 452] width 140 height 32
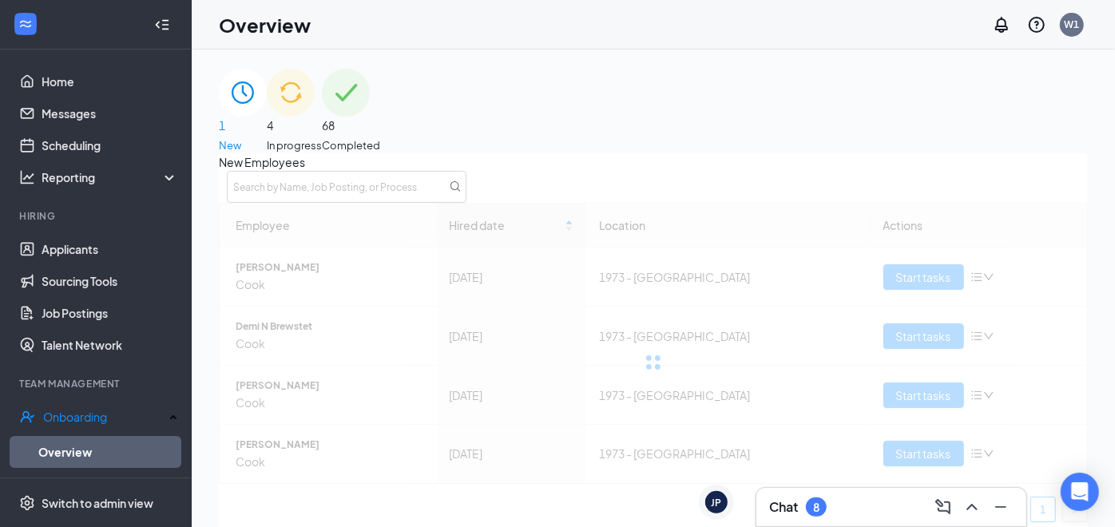
click at [322, 117] on span "4" at bounding box center [294, 126] width 55 height 18
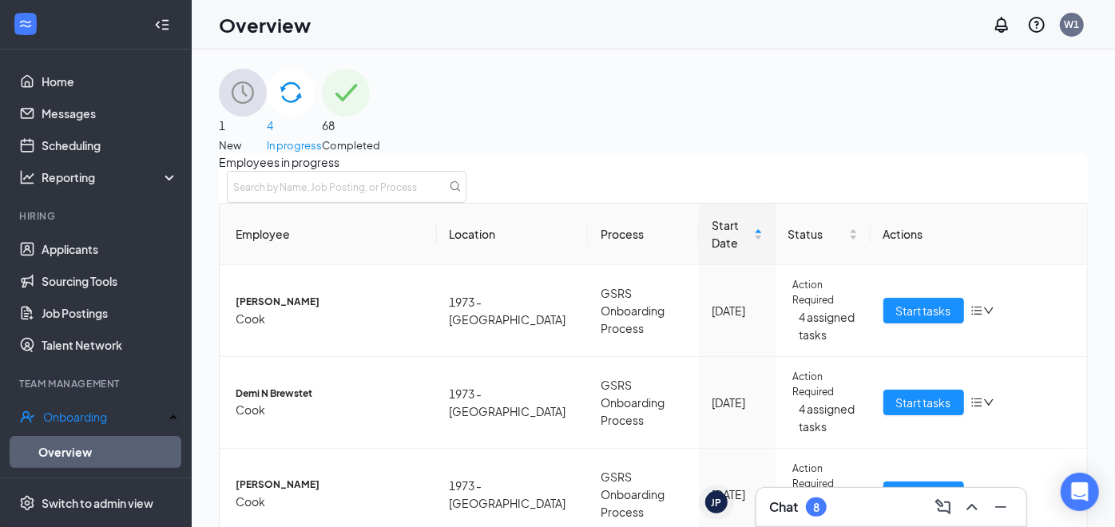
scroll to position [129, 0]
click at [906, 394] on span "Start tasks" at bounding box center [924, 403] width 55 height 18
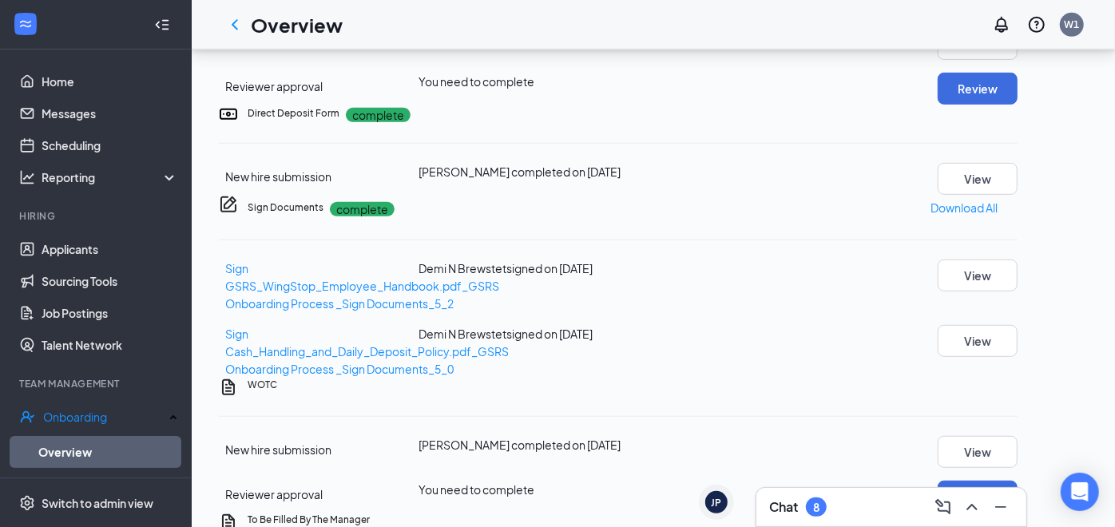
scroll to position [521, 0]
click at [1018, 59] on button "View" at bounding box center [978, 43] width 80 height 32
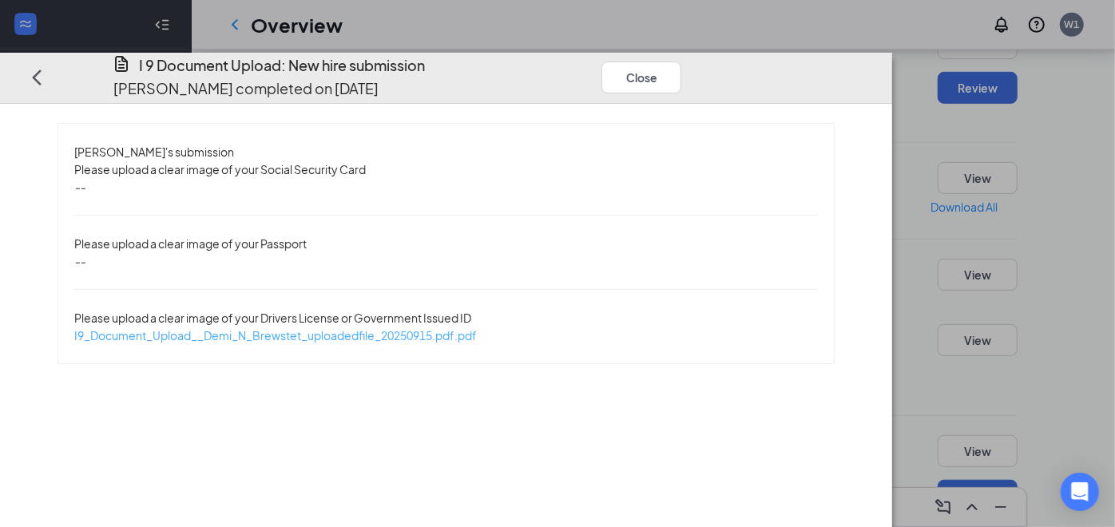
click at [477, 328] on span "I9_Document_Upload__Demi_N_Brewstet_uploadedfile_20250915.pdf.pdf" at bounding box center [275, 335] width 403 height 14
click at [818, 235] on div "Please upload a clear image of your Passport" at bounding box center [446, 244] width 744 height 18
click at [698, 78] on icon "Ellipses" at bounding box center [698, 78] width 0 height 0
click at [818, 178] on div "--" at bounding box center [446, 187] width 744 height 18
click at [682, 62] on button "Close" at bounding box center [642, 78] width 80 height 32
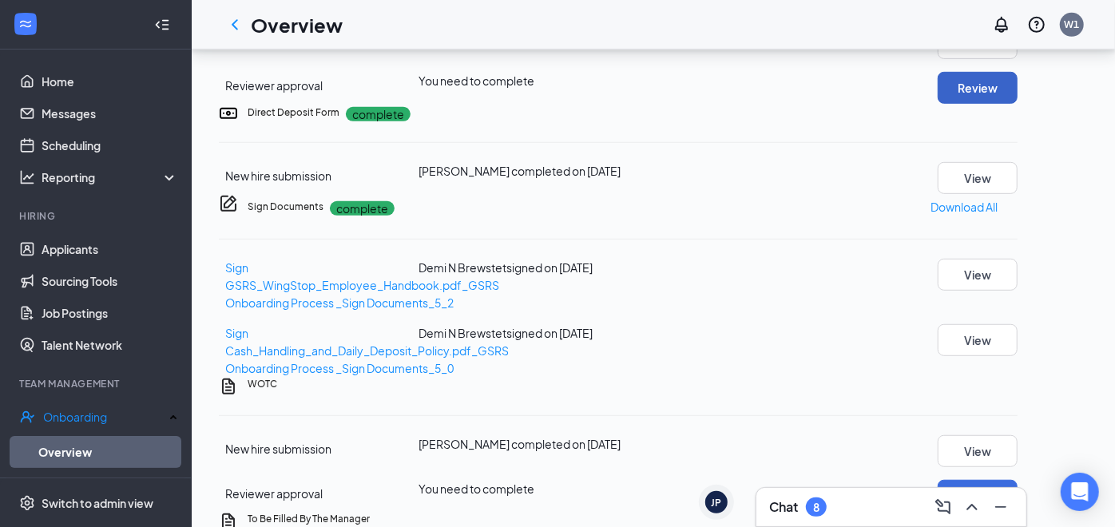
click at [1018, 104] on button "Review" at bounding box center [978, 88] width 80 height 32
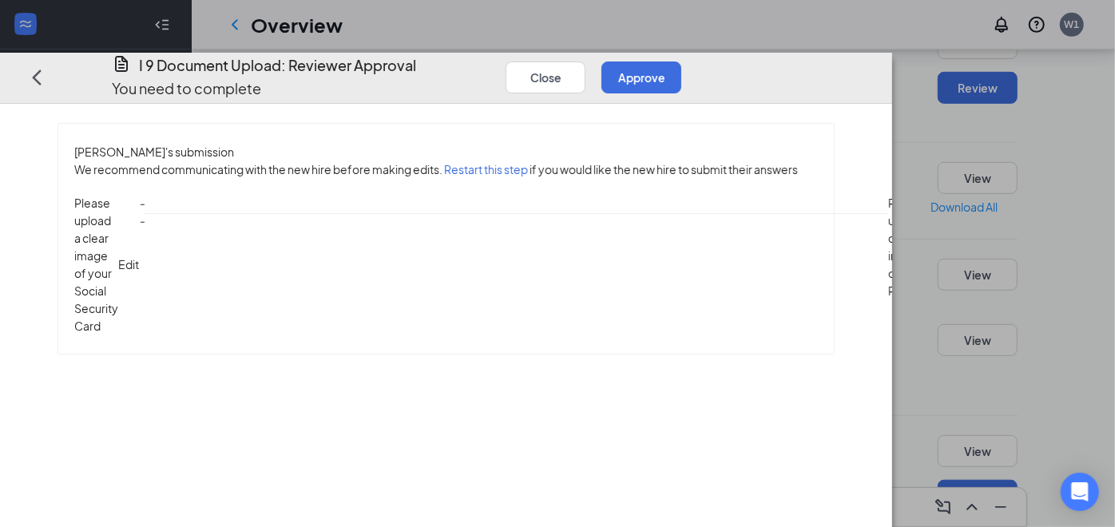
click at [511, 161] on button "Restart this step" at bounding box center [486, 170] width 84 height 18
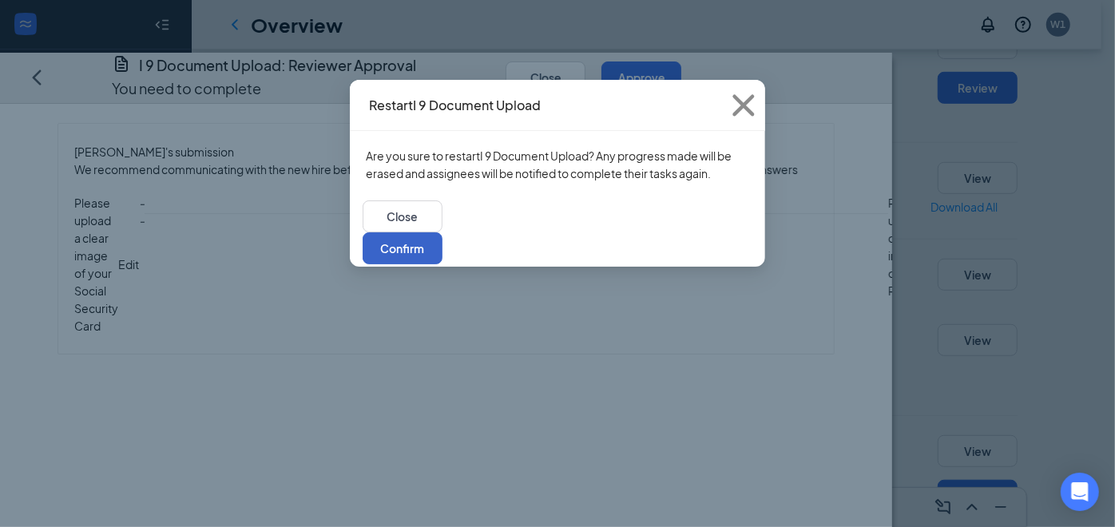
click at [443, 233] on button "Confirm" at bounding box center [403, 249] width 80 height 32
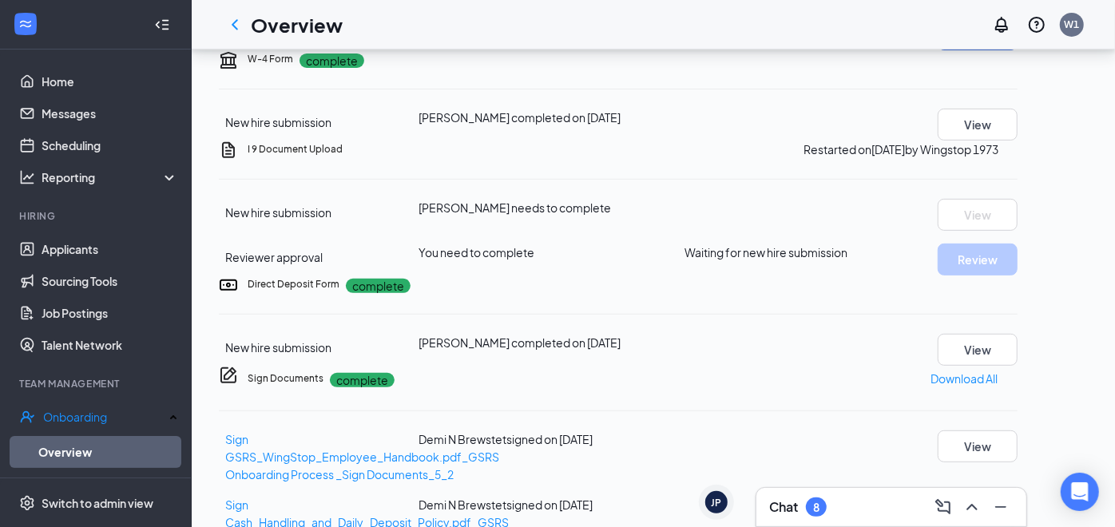
scroll to position [0, 0]
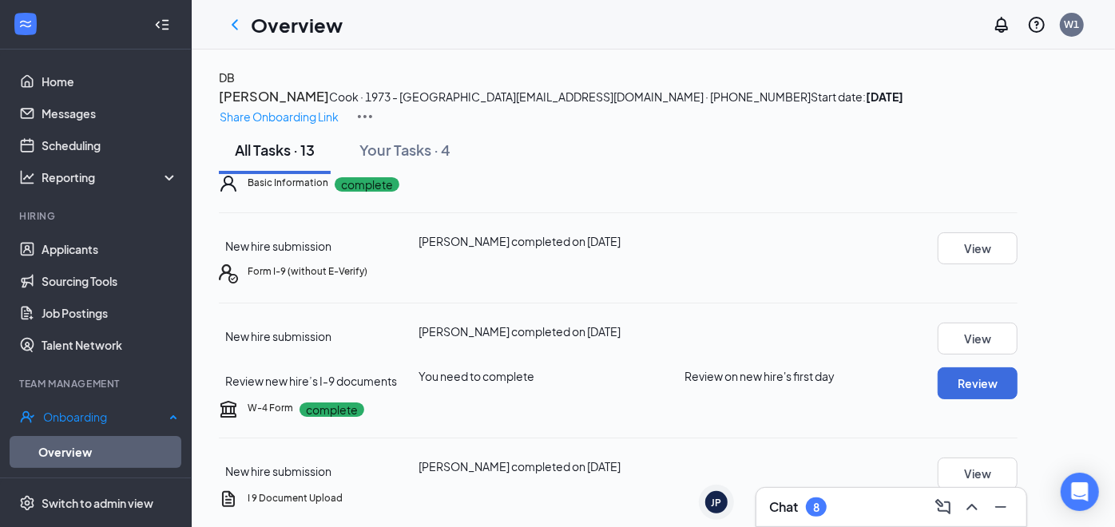
click at [75, 456] on link "Overview" at bounding box center [108, 452] width 140 height 32
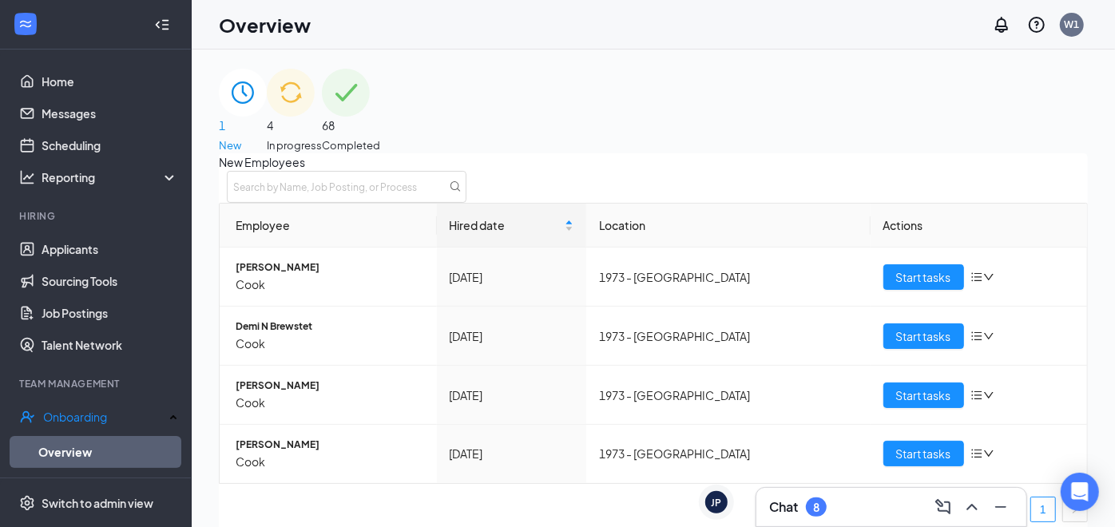
click at [322, 117] on span "4" at bounding box center [294, 126] width 55 height 18
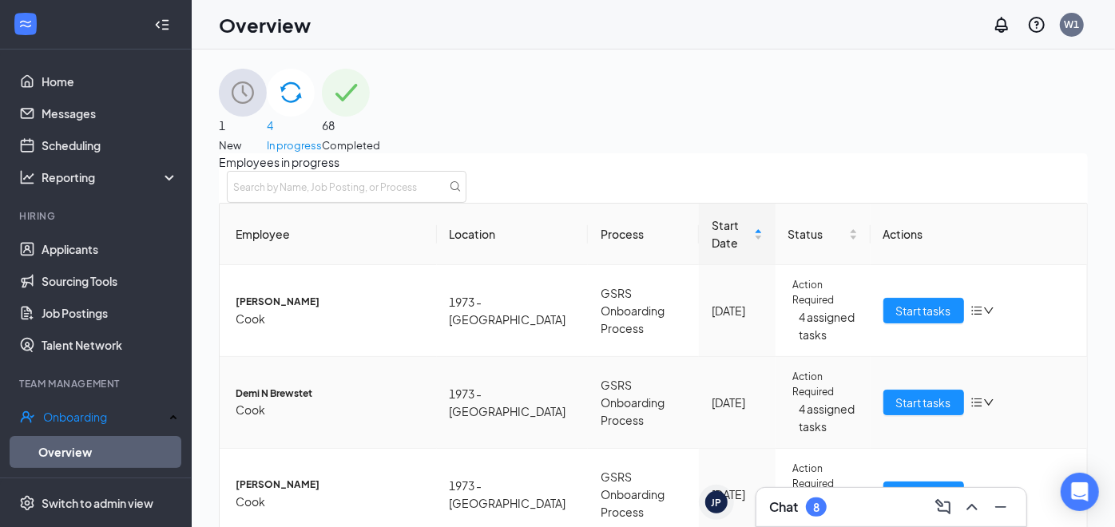
scroll to position [174, 0]
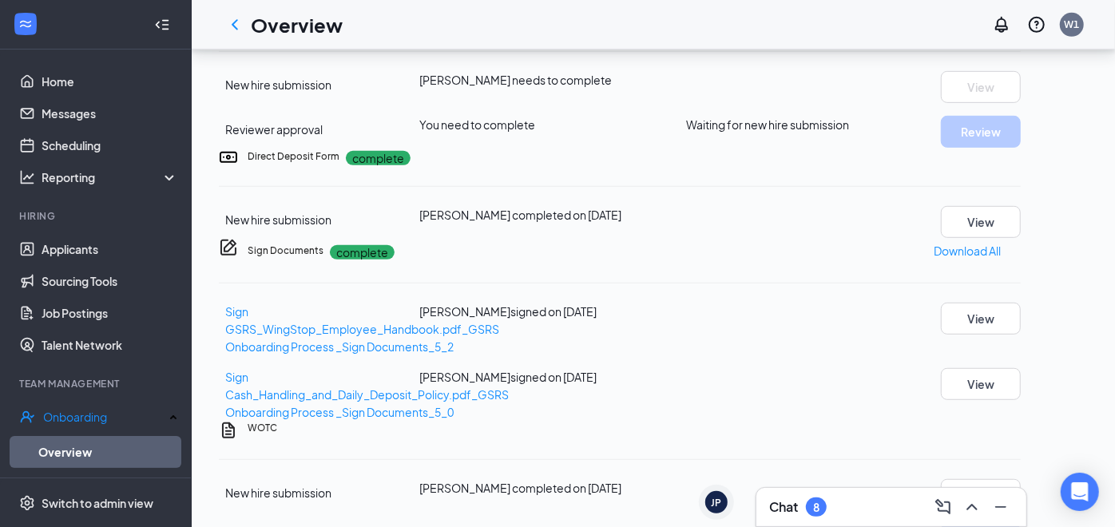
scroll to position [479, 0]
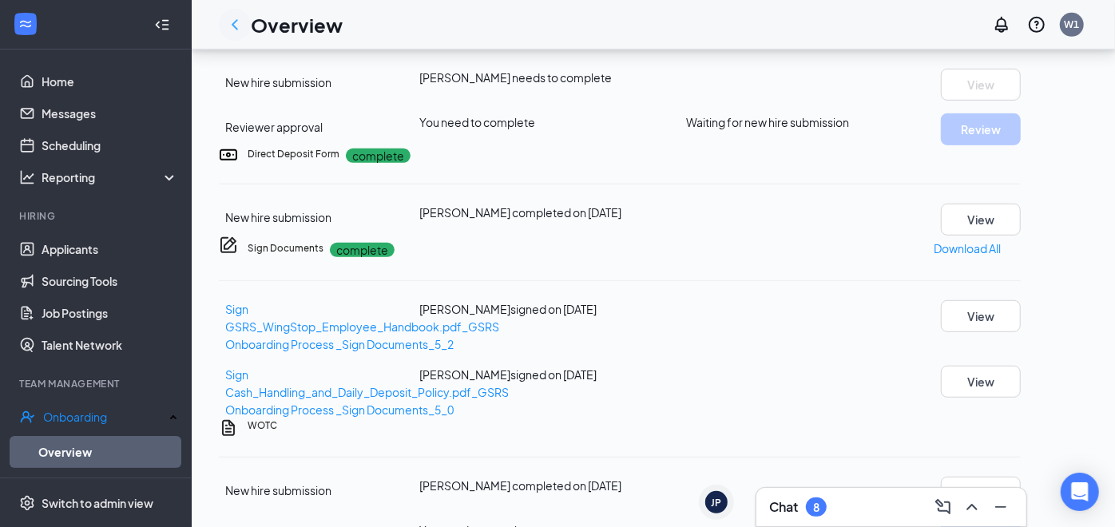
click at [234, 30] on icon "ChevronLeft" at bounding box center [234, 24] width 19 height 19
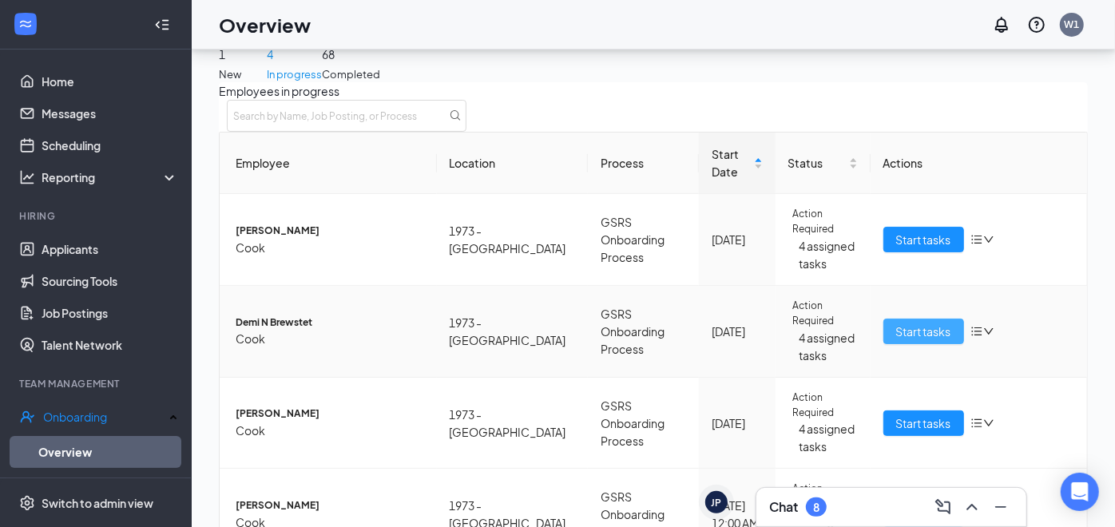
click at [915, 340] on span "Start tasks" at bounding box center [924, 332] width 55 height 18
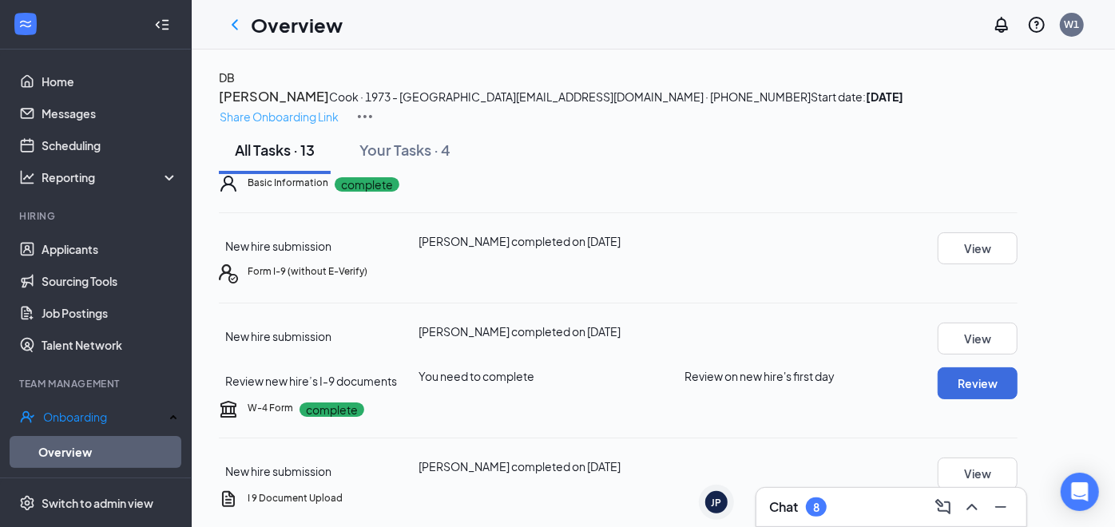
click at [339, 108] on p "Share Onboarding Link" at bounding box center [279, 117] width 119 height 18
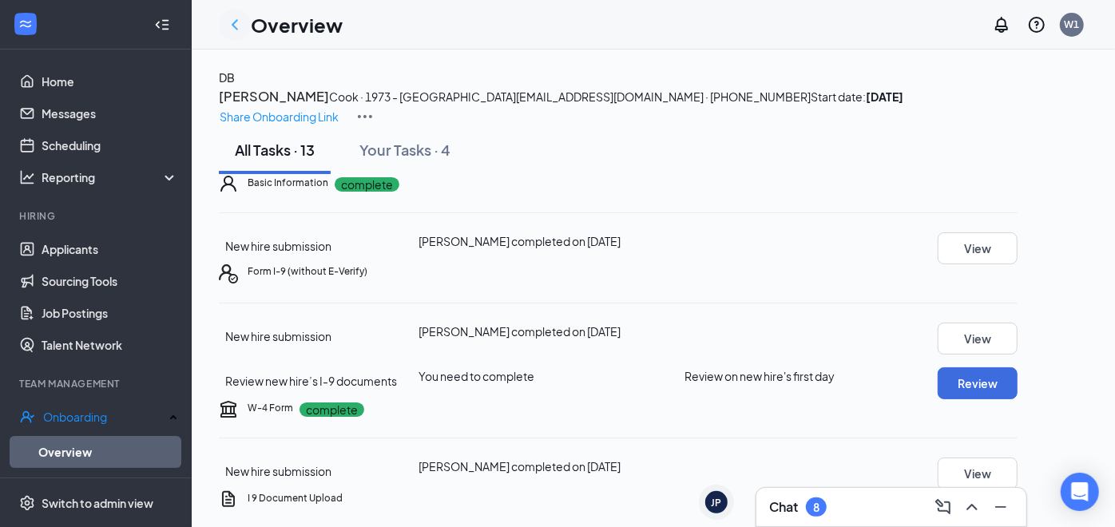
click at [233, 25] on icon "ChevronLeft" at bounding box center [235, 24] width 6 height 10
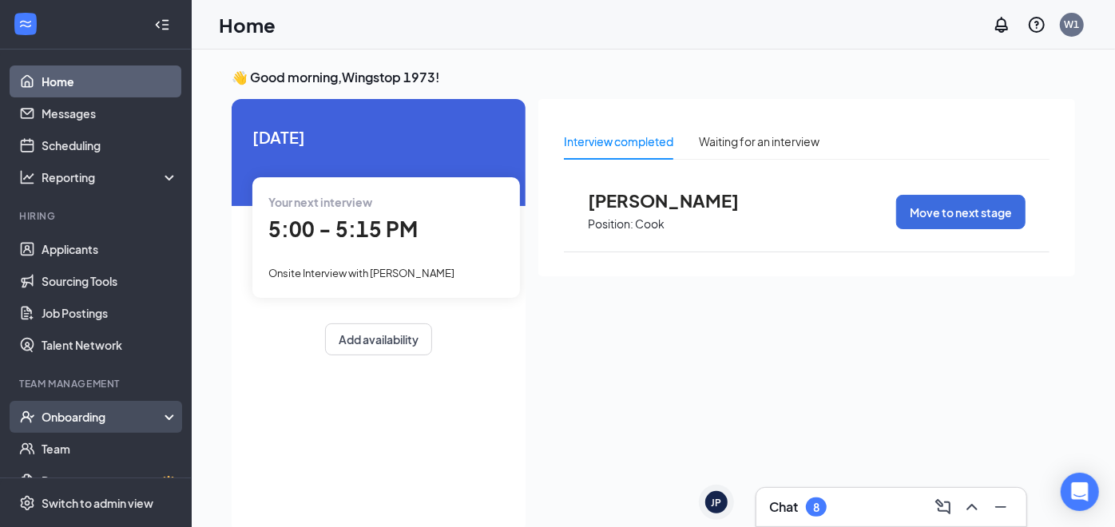
click at [107, 419] on div "Onboarding" at bounding box center [103, 417] width 123 height 16
click at [107, 451] on link "Overview" at bounding box center [110, 449] width 137 height 32
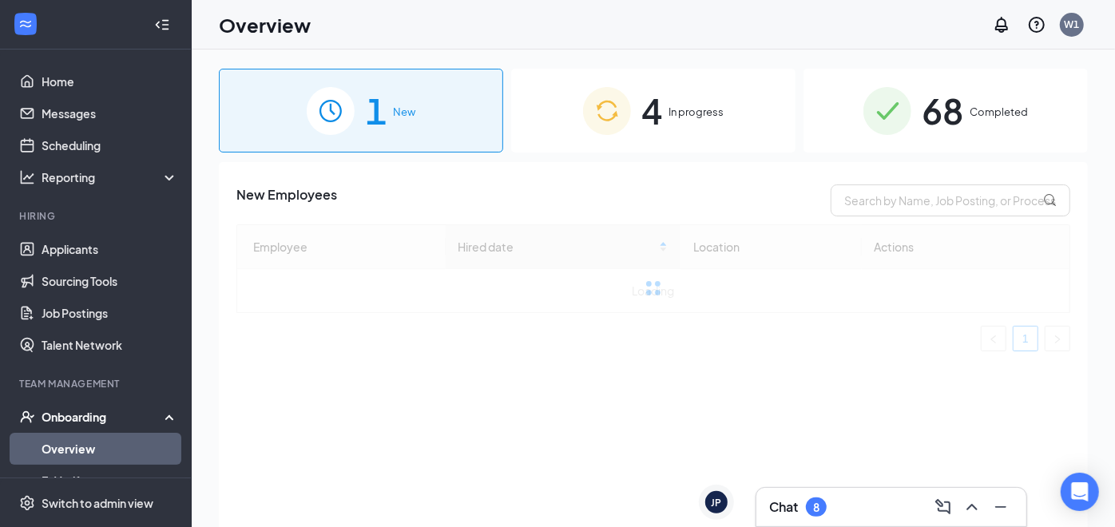
click at [683, 127] on div "4 In progress" at bounding box center [653, 111] width 284 height 84
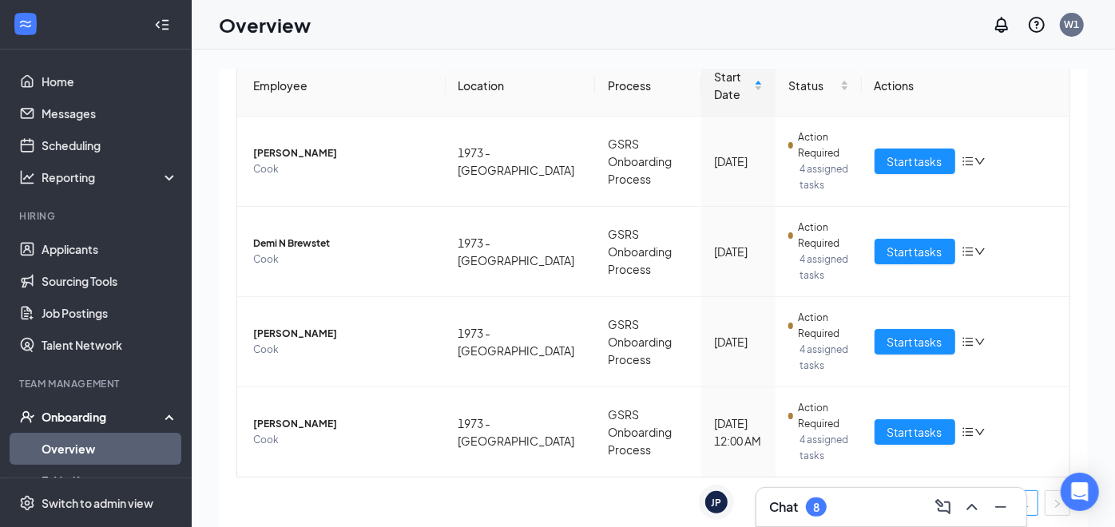
scroll to position [174, 0]
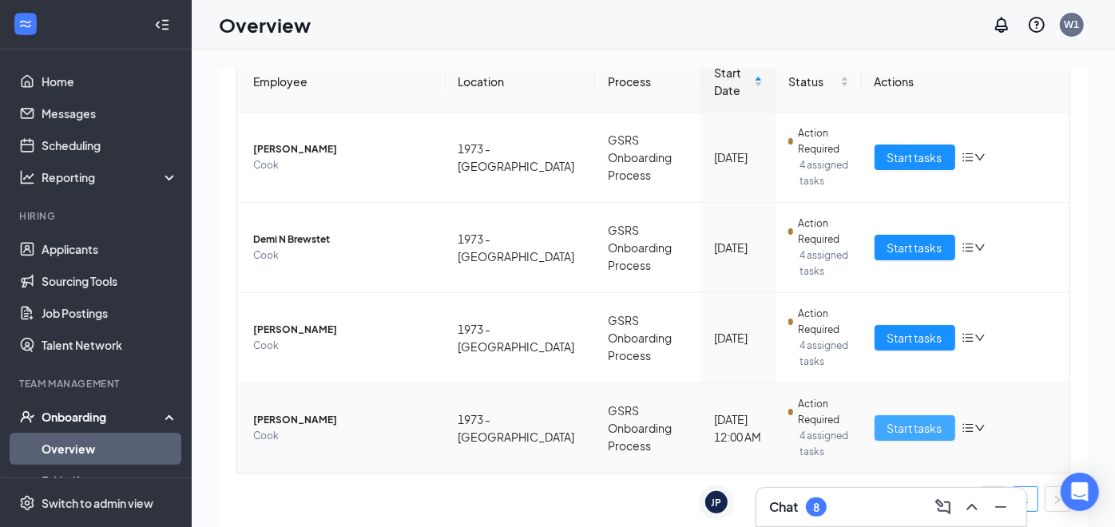
click at [878, 417] on button "Start tasks" at bounding box center [915, 429] width 81 height 26
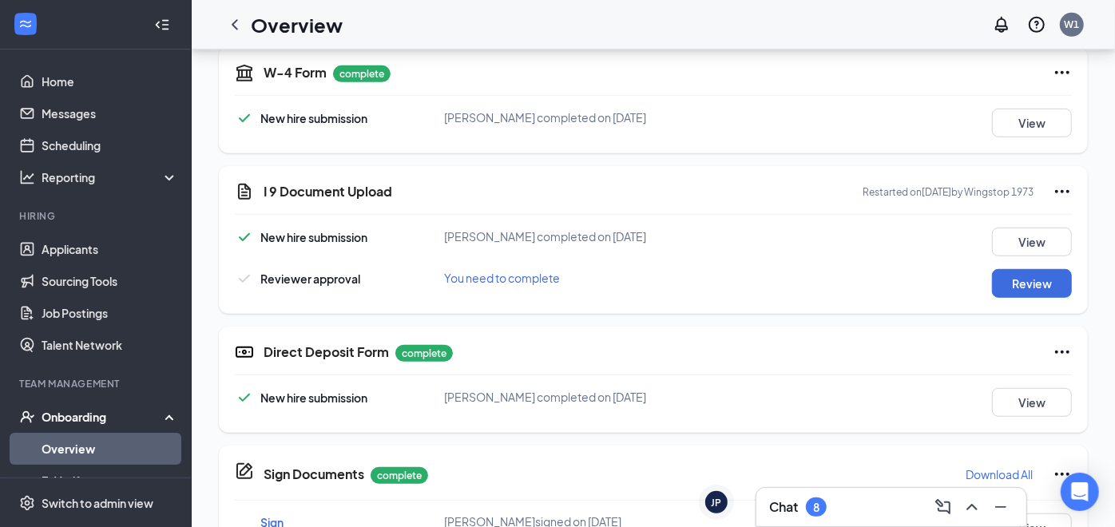
scroll to position [547, 0]
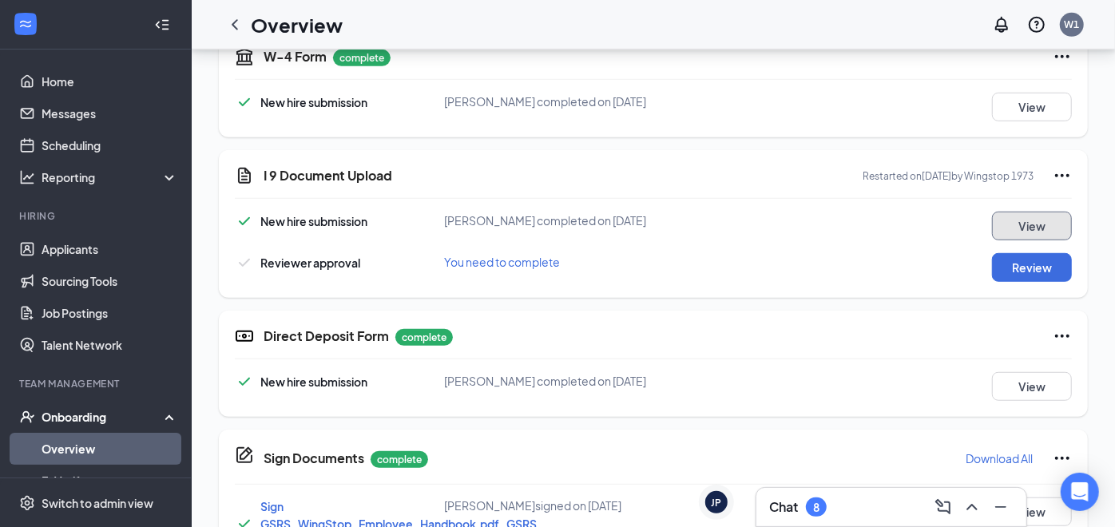
click at [1041, 214] on button "View" at bounding box center [1032, 226] width 80 height 29
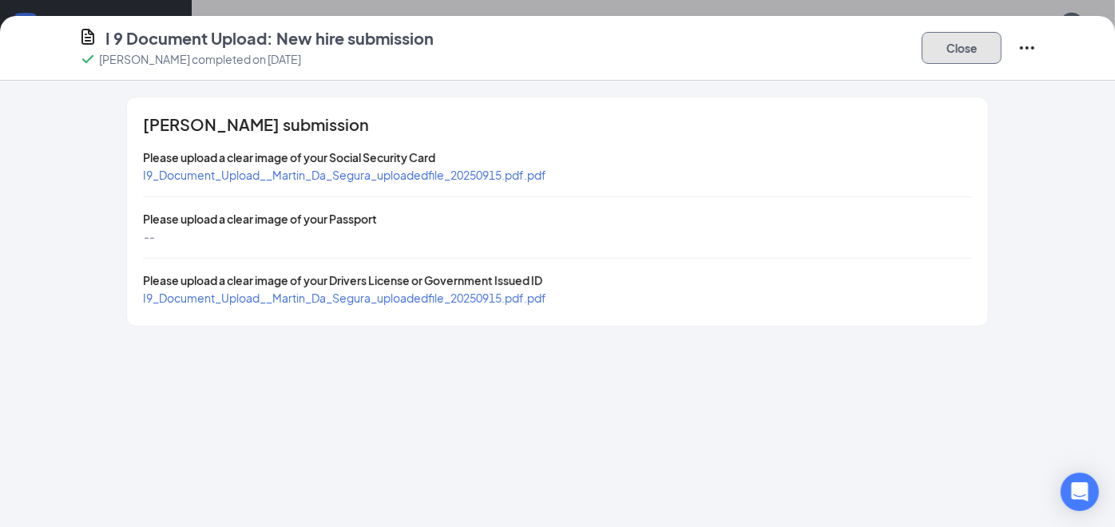
click at [956, 55] on button "Close" at bounding box center [962, 48] width 80 height 32
